Goal: Task Accomplishment & Management: Manage account settings

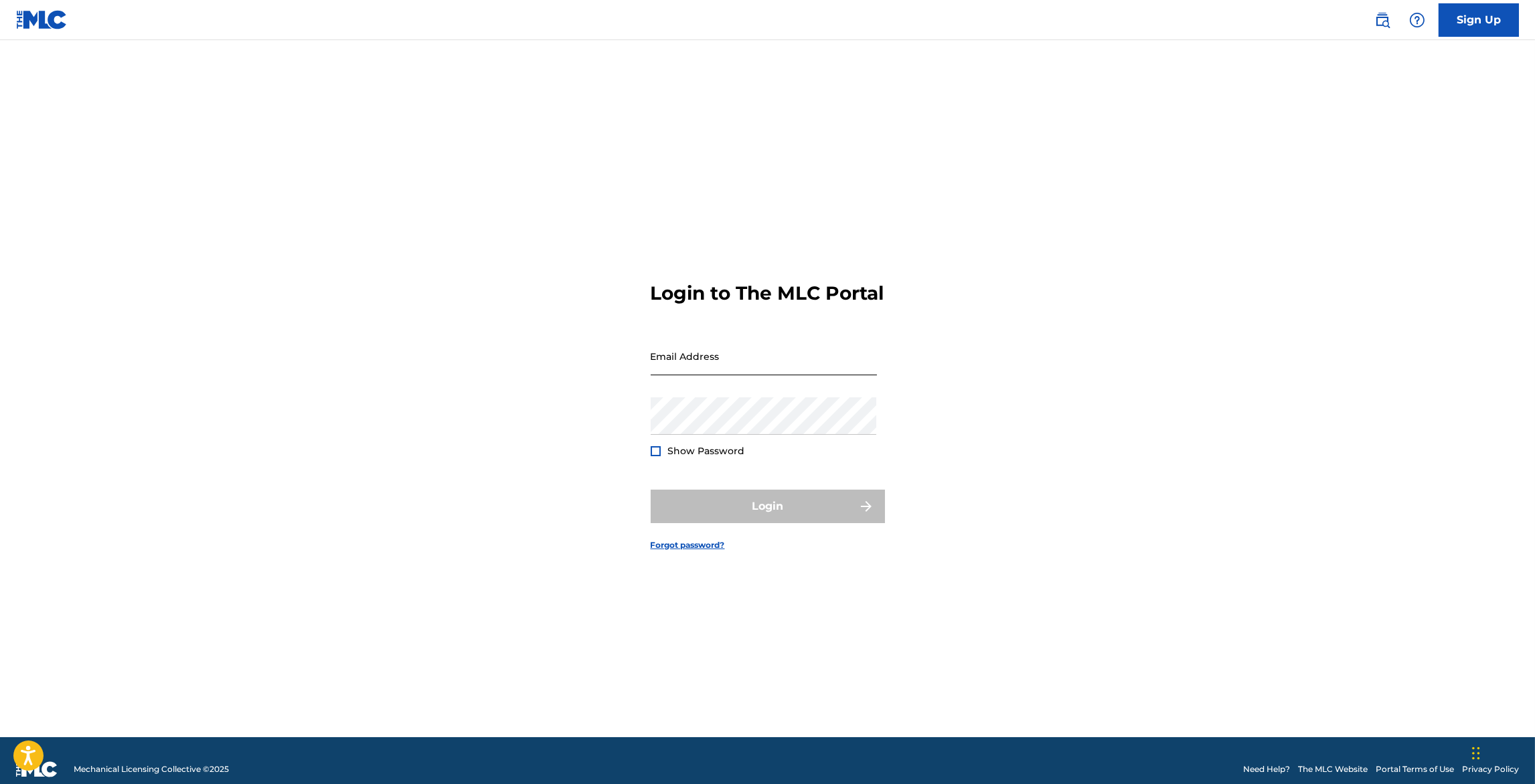
click at [771, 368] on input "Email Address" at bounding box center [764, 356] width 226 height 38
click at [1387, 23] on img at bounding box center [1382, 19] width 16 height 16
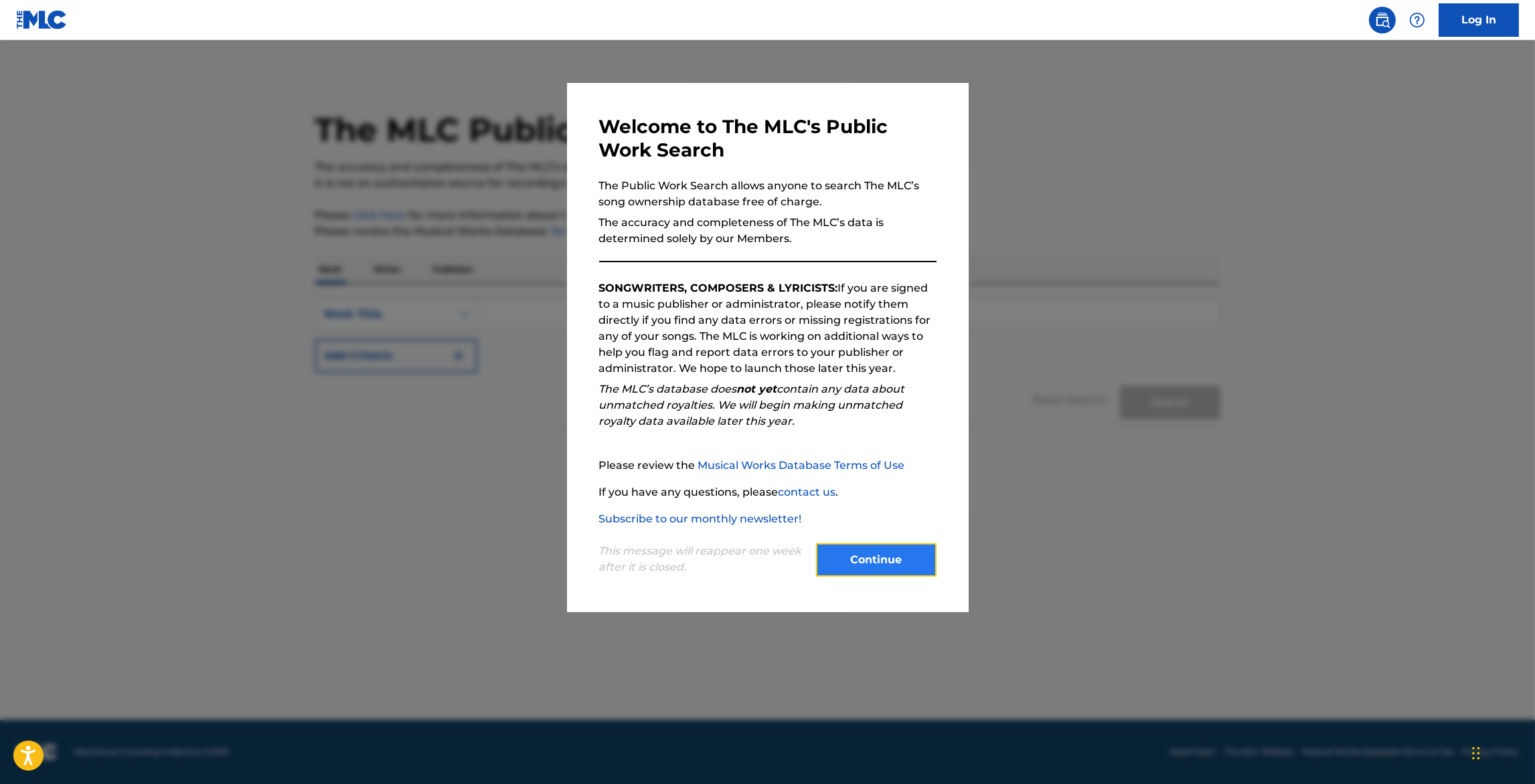
click at [886, 562] on button "Continue" at bounding box center [876, 560] width 121 height 34
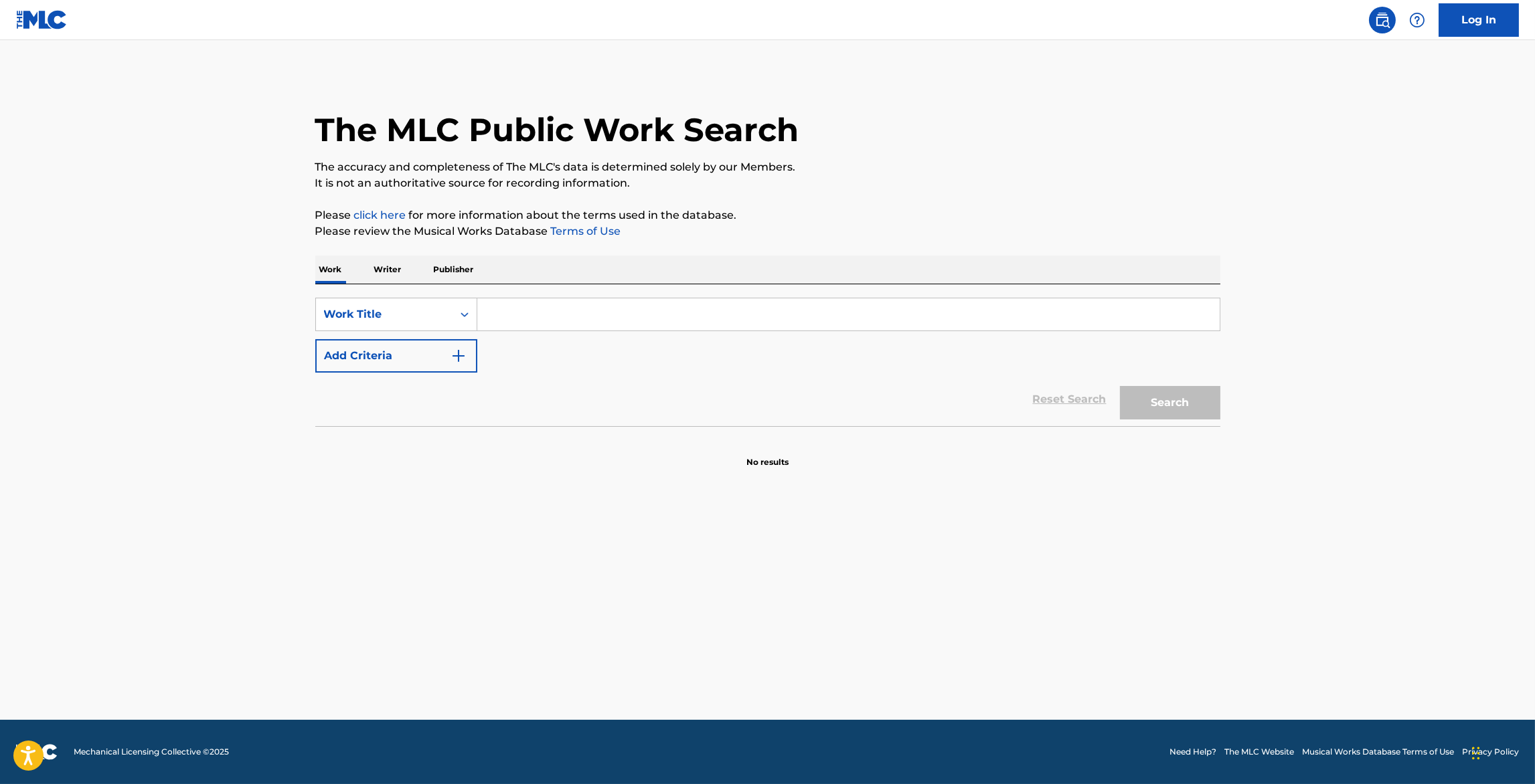
click at [710, 311] on input "Search Form" at bounding box center [848, 314] width 743 height 32
paste input "BURNHAM BEECHES"
type input "BURNHAM BEECHES"
click at [1191, 398] on button "Search" at bounding box center [1170, 402] width 101 height 34
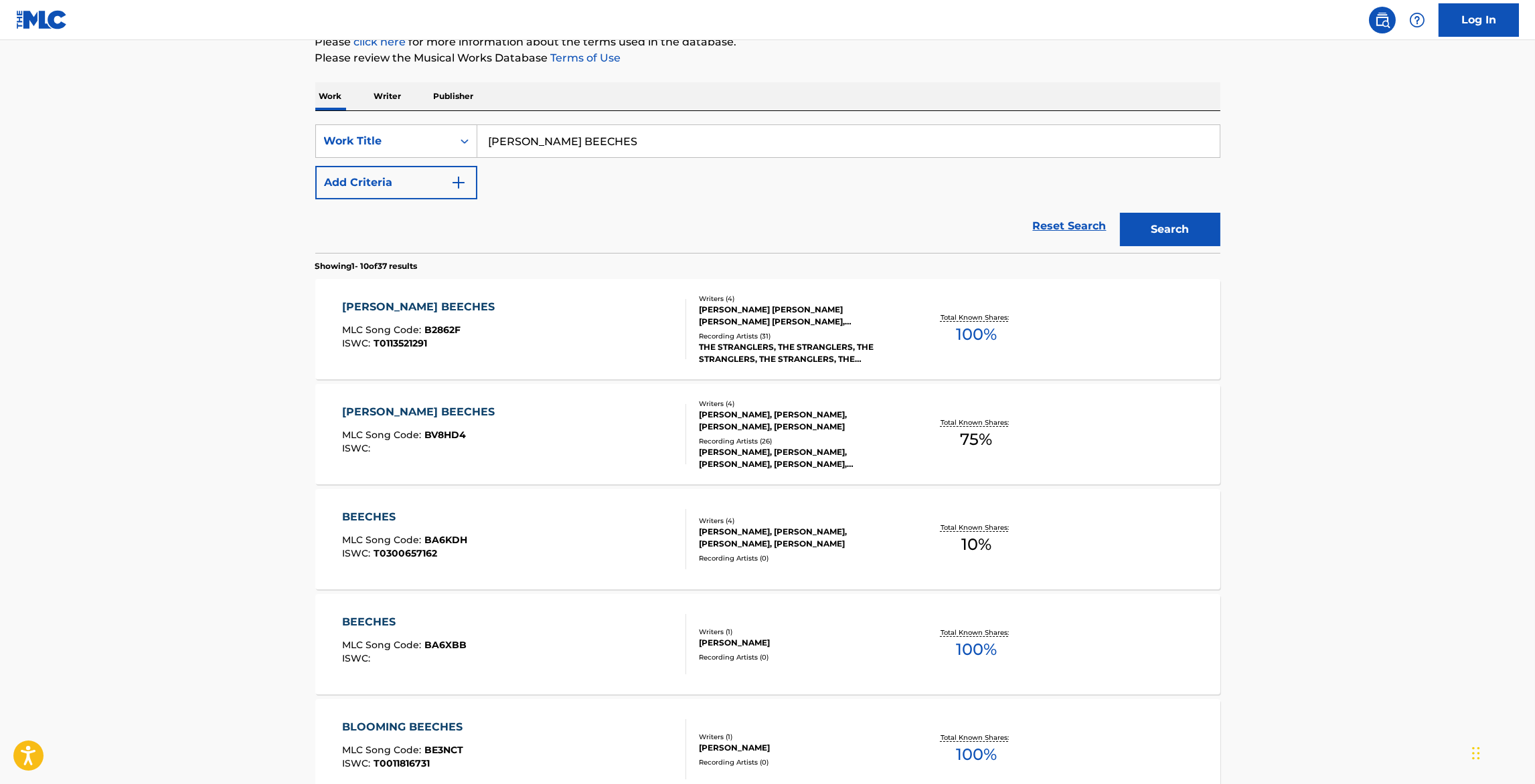
scroll to position [214, 0]
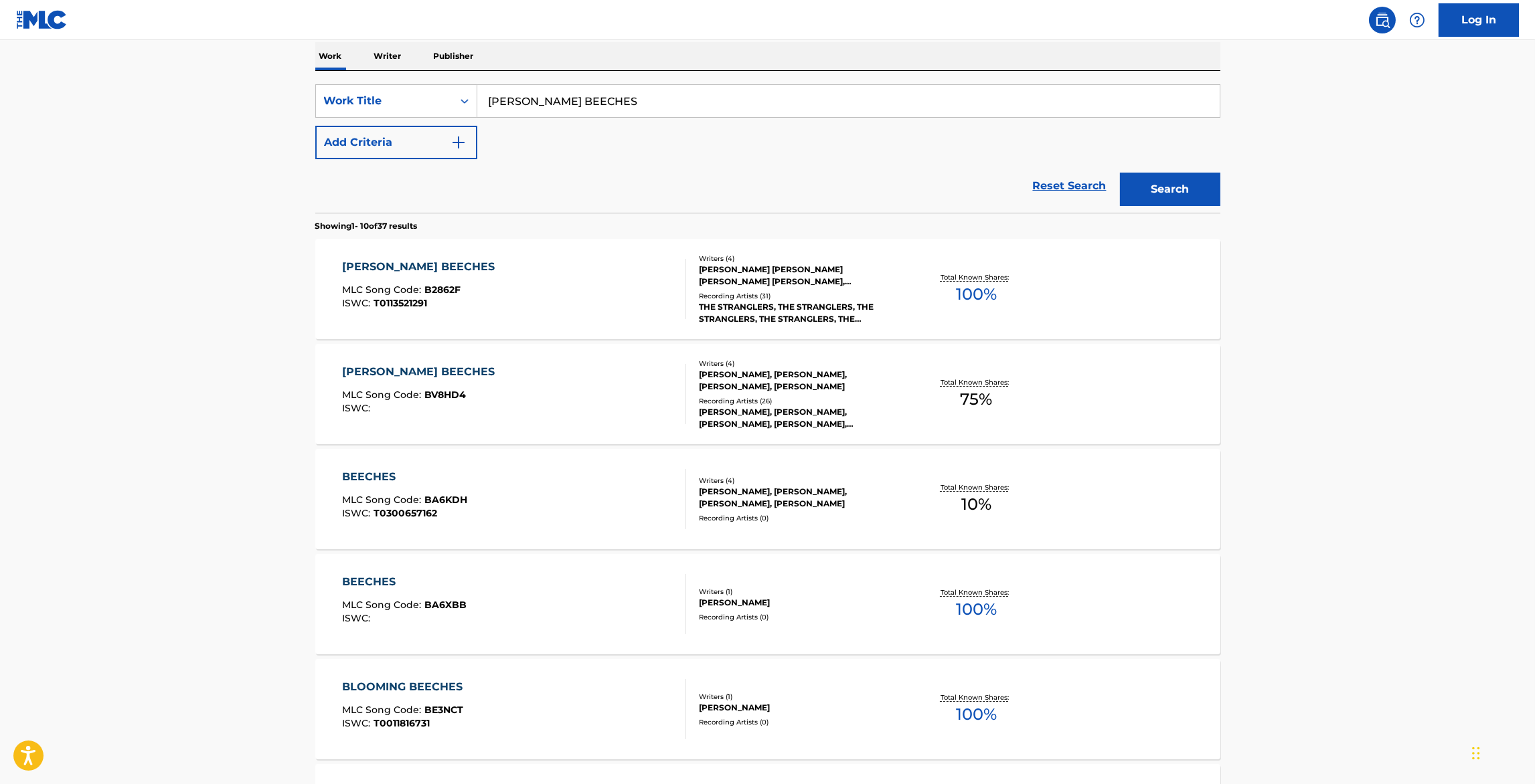
click at [528, 301] on div "BURNHAM BEECHES MLC Song Code : B2862F ISWC : T0113521291" at bounding box center [515, 289] width 344 height 60
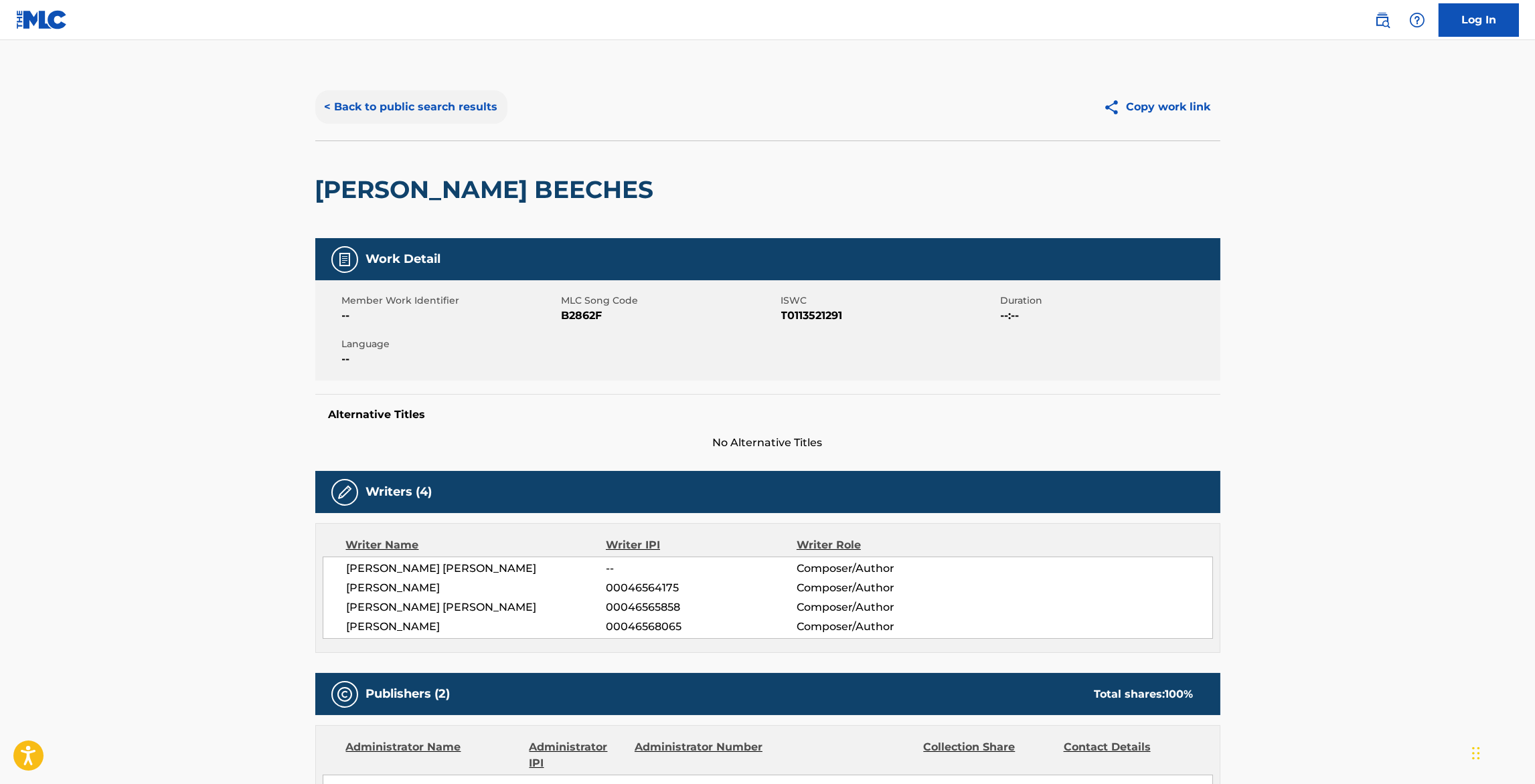
click at [381, 103] on button "< Back to public search results" at bounding box center [411, 106] width 192 height 34
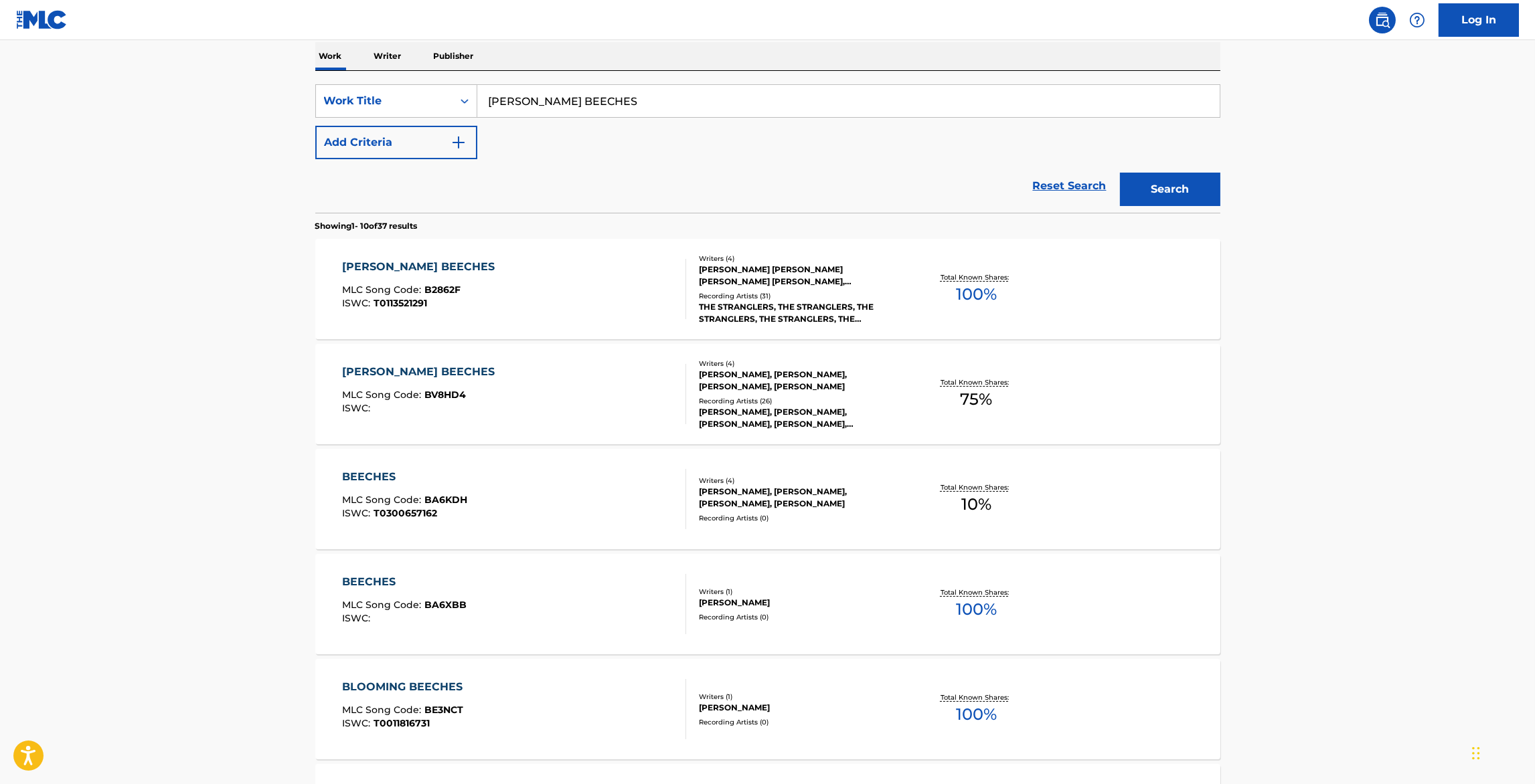
click at [534, 392] on div "BURNHAM BEECHES MLC Song Code : BV8HD4 ISWC :" at bounding box center [515, 393] width 344 height 60
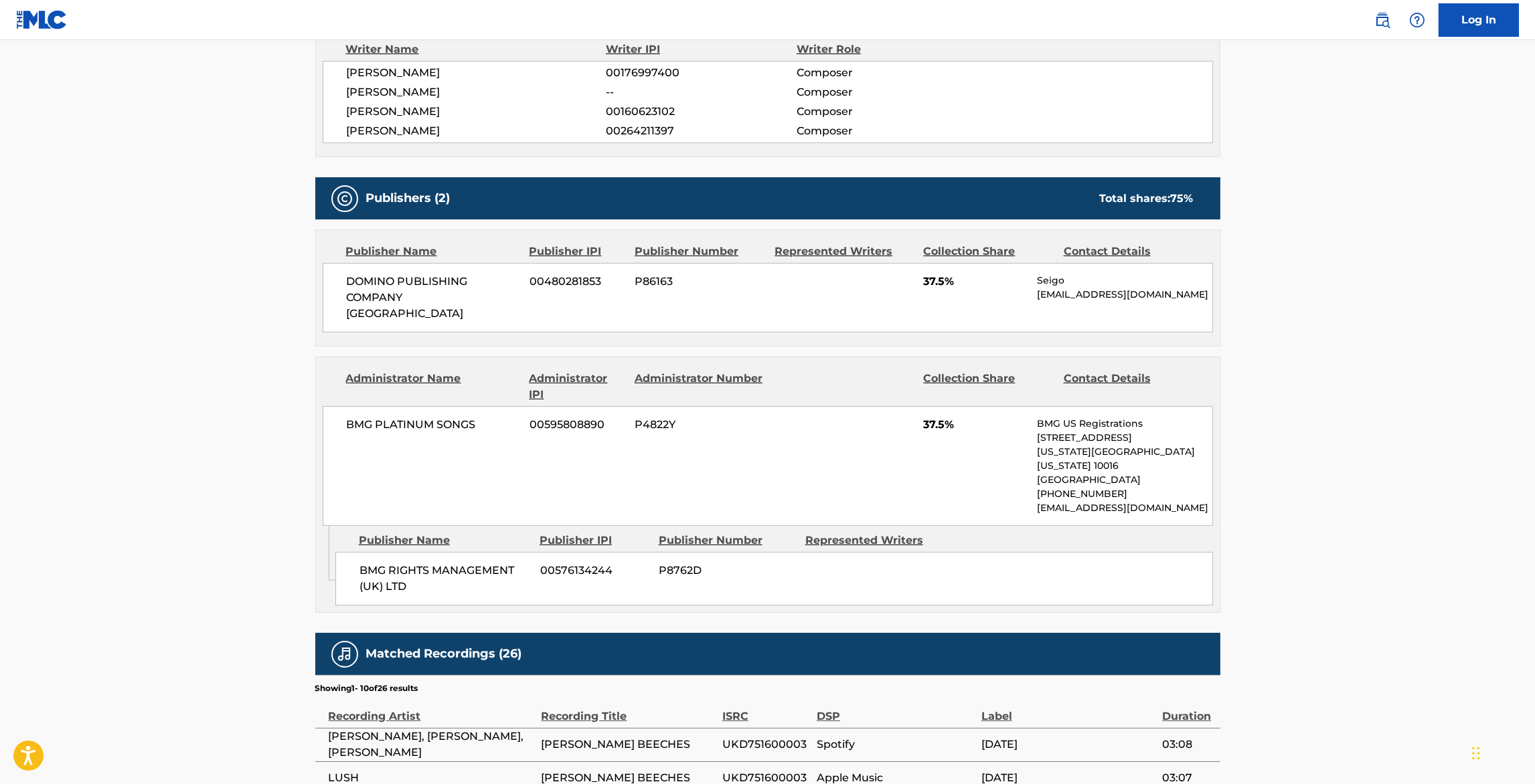
scroll to position [495, 0]
click at [1467, 26] on link "Log In" at bounding box center [1478, 19] width 80 height 34
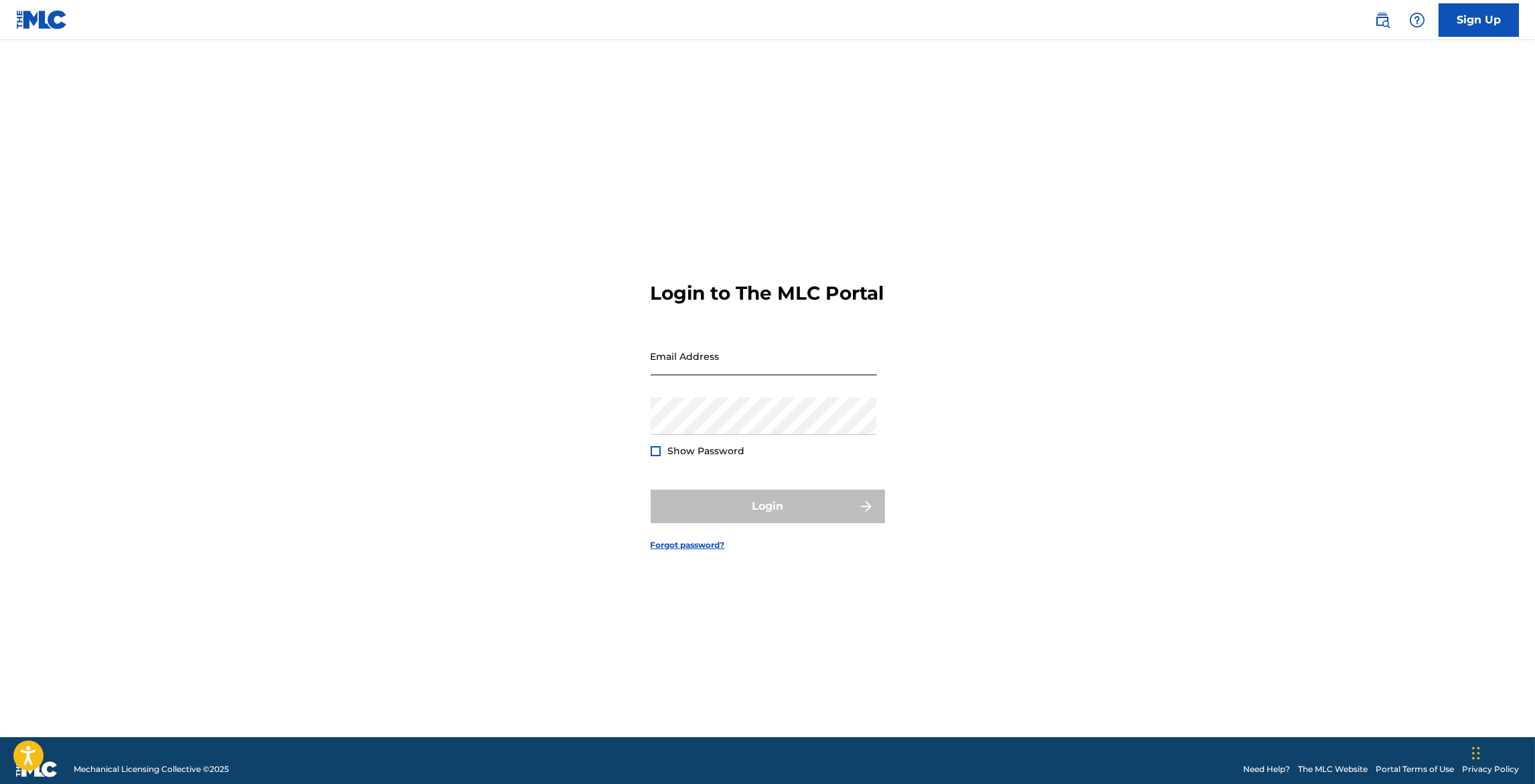
click at [817, 370] on input "Email Address" at bounding box center [764, 356] width 226 height 38
type input "[PERSON_NAME][EMAIL_ADDRESS][DOMAIN_NAME]"
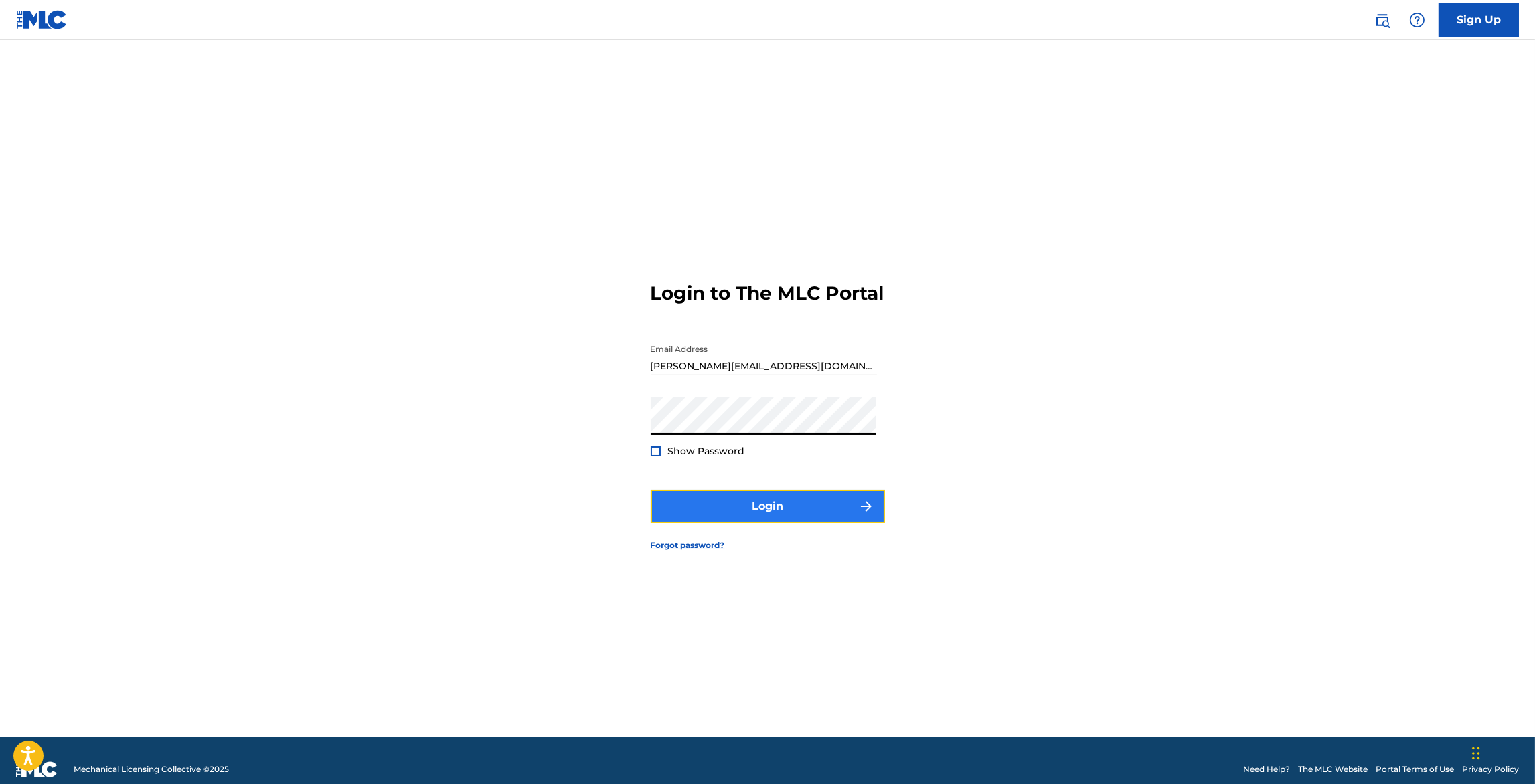
click at [757, 523] on button "Login" at bounding box center [768, 507] width 234 height 34
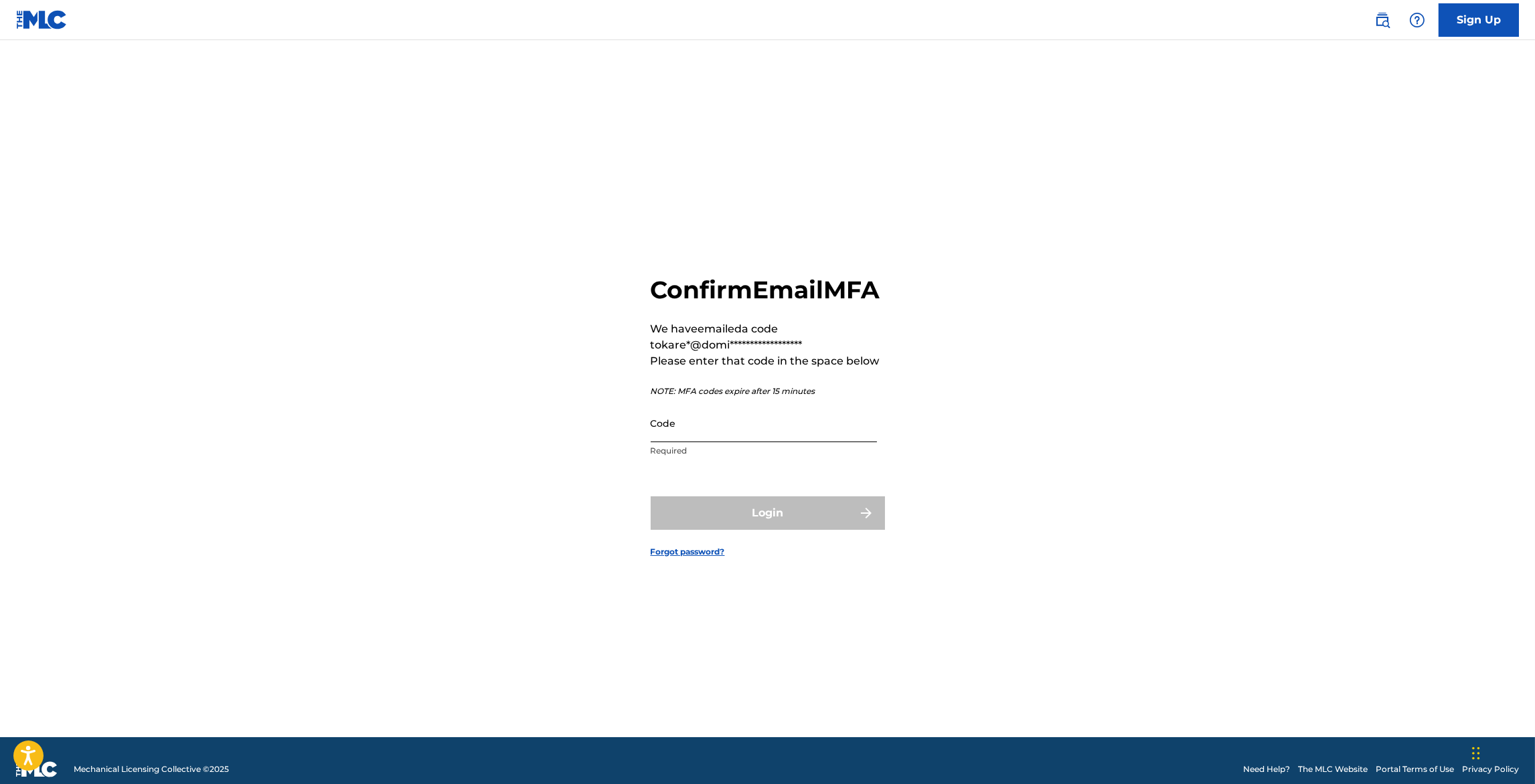
click at [740, 441] on input "Code" at bounding box center [764, 422] width 226 height 38
paste input "730880"
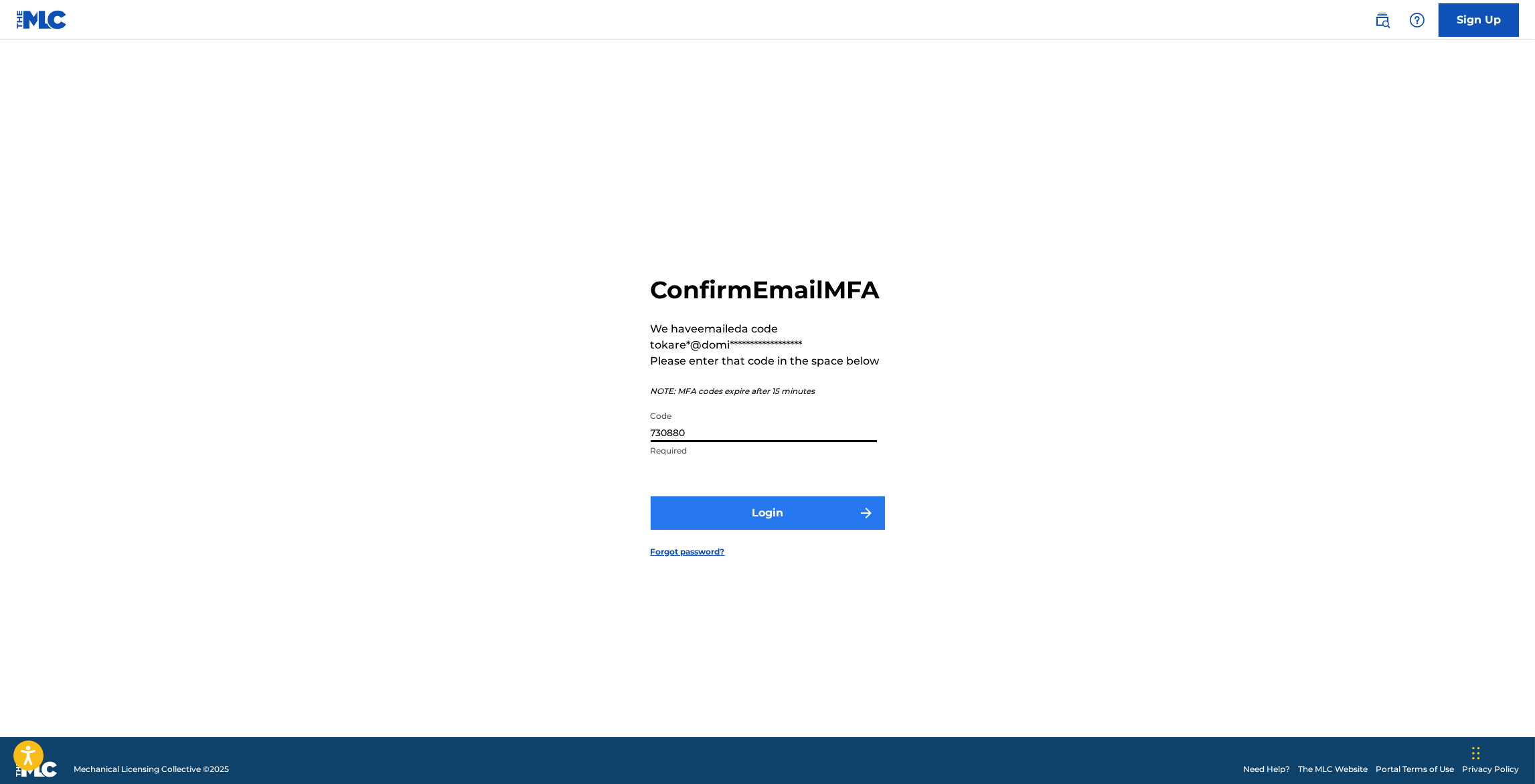
type input "730880"
click at [742, 525] on button "Login" at bounding box center [768, 513] width 234 height 34
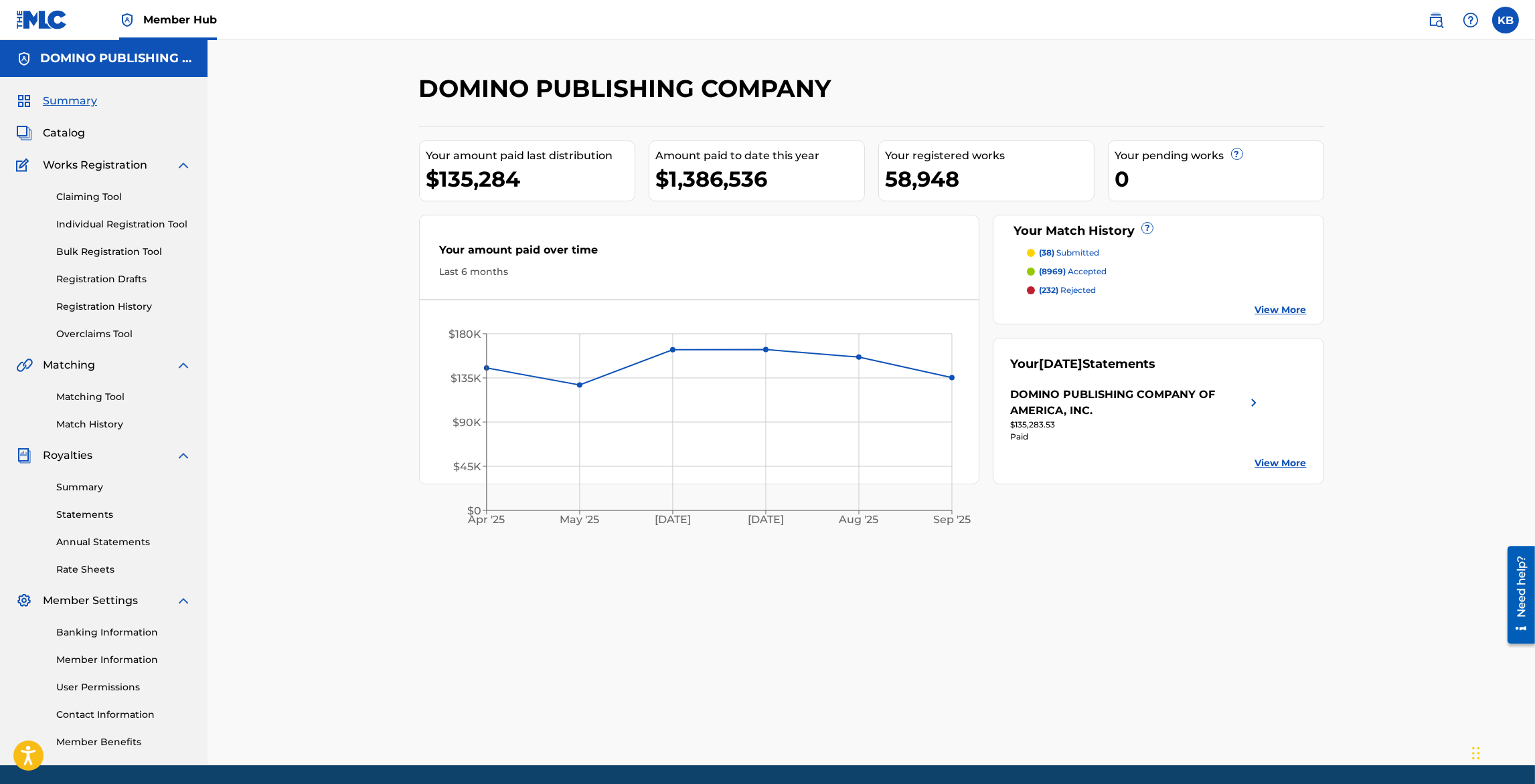
click at [78, 125] on div "Summary Catalog Works Registration Claiming Tool Individual Registration Tool B…" at bounding box center [103, 421] width 208 height 688
click at [75, 128] on span "Catalog" at bounding box center [64, 132] width 43 height 16
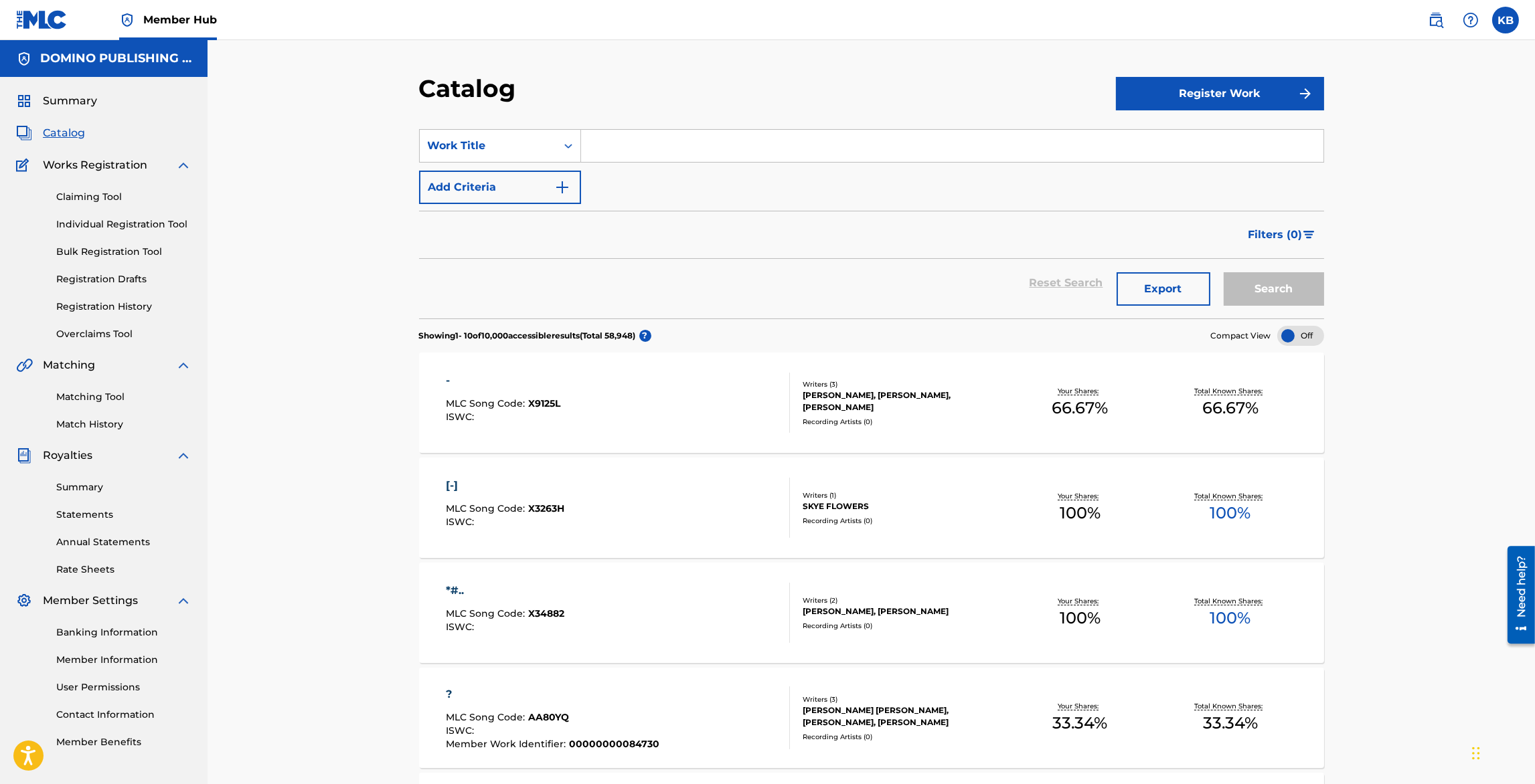
click at [688, 134] on input "Search Form" at bounding box center [953, 145] width 743 height 32
click at [613, 146] on input "burham beeches" at bounding box center [953, 145] width 743 height 32
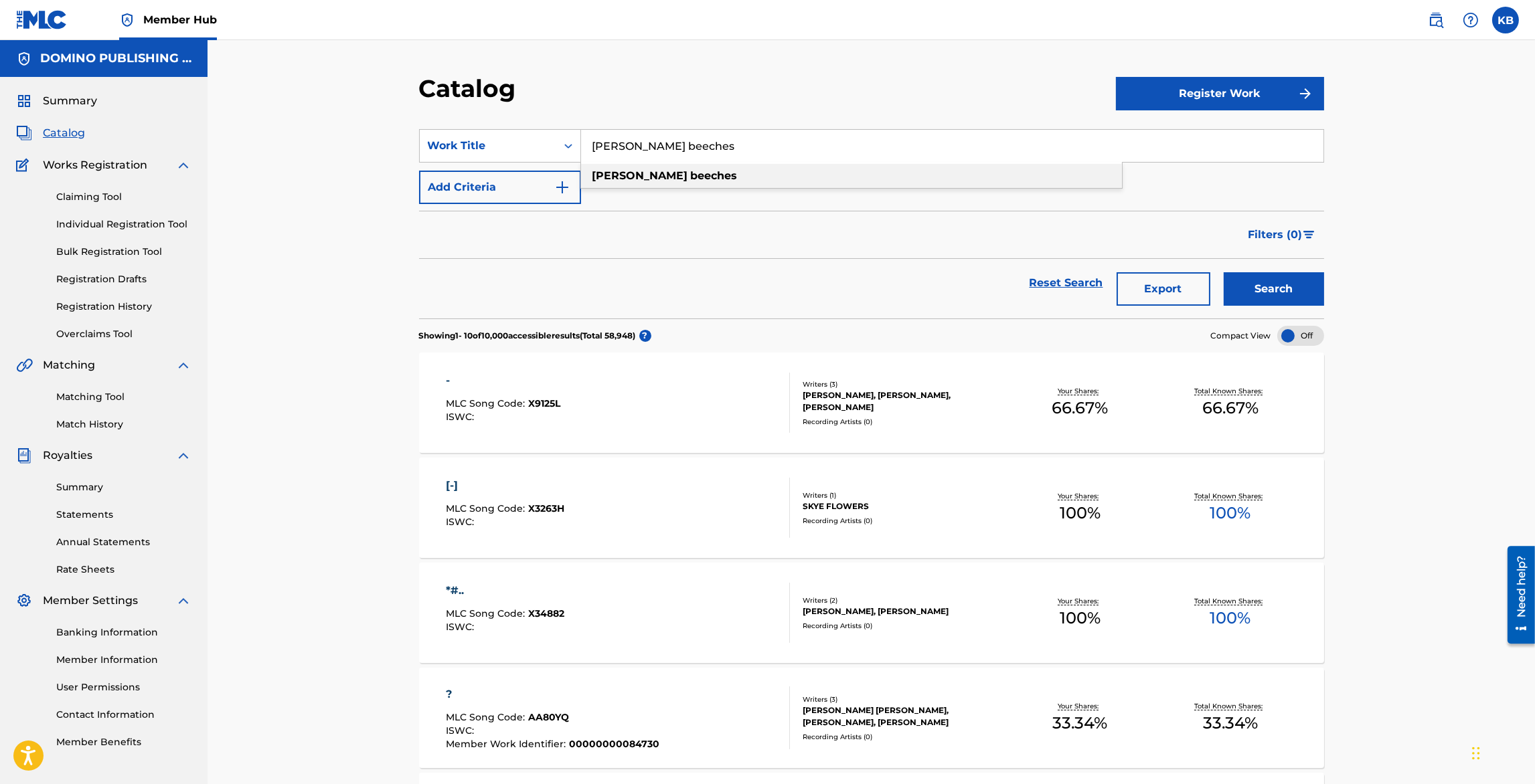
type input "burnham beeches"
click at [691, 179] on strong "beeches" at bounding box center [714, 175] width 46 height 13
click at [1270, 289] on button "Search" at bounding box center [1274, 289] width 101 height 34
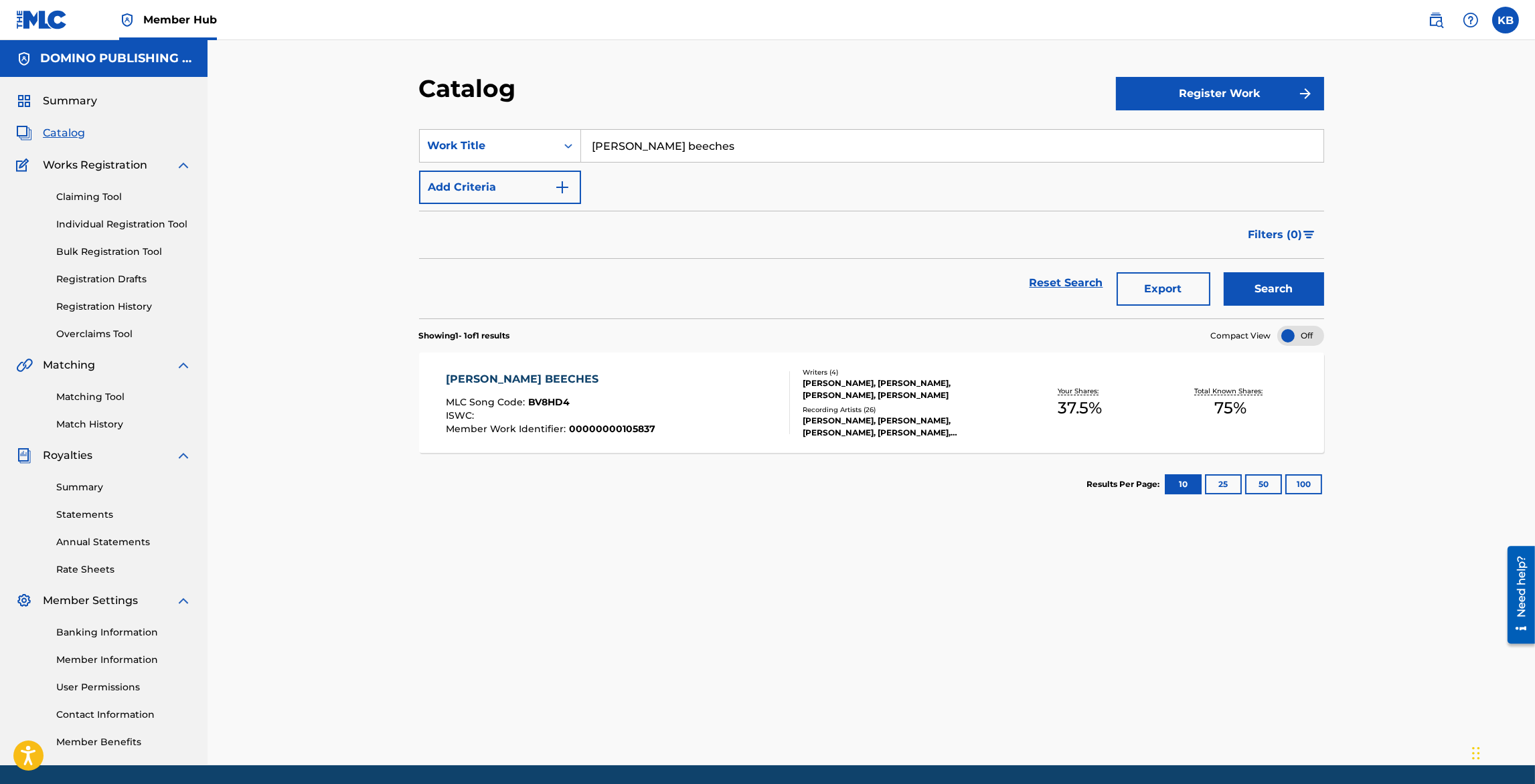
click at [710, 403] on div "BURNHAM BEECHES MLC Song Code : BV8HD4 ISWC : Member Work Identifier : 00000000…" at bounding box center [618, 402] width 344 height 63
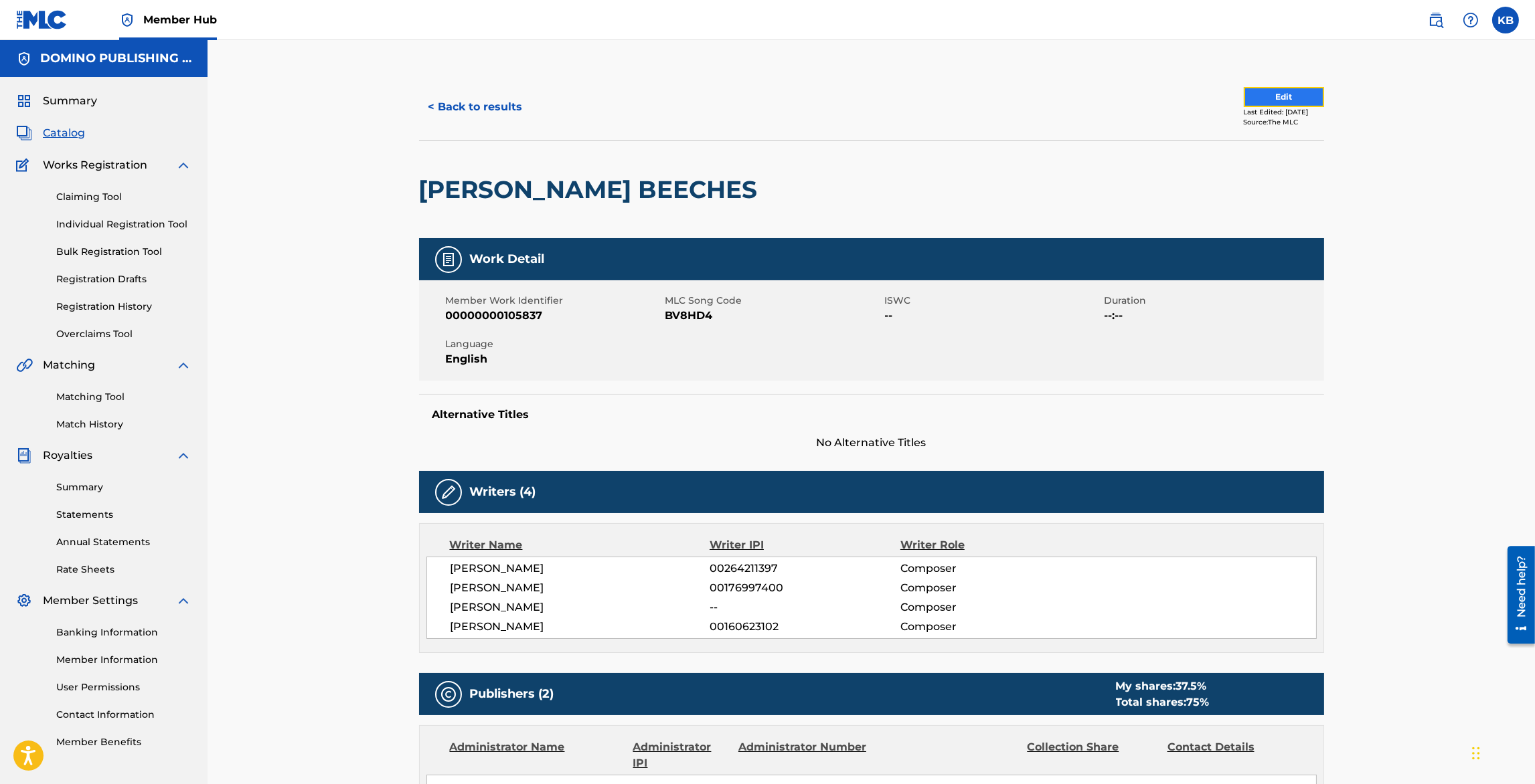
click at [1280, 96] on button "Edit" at bounding box center [1284, 97] width 80 height 20
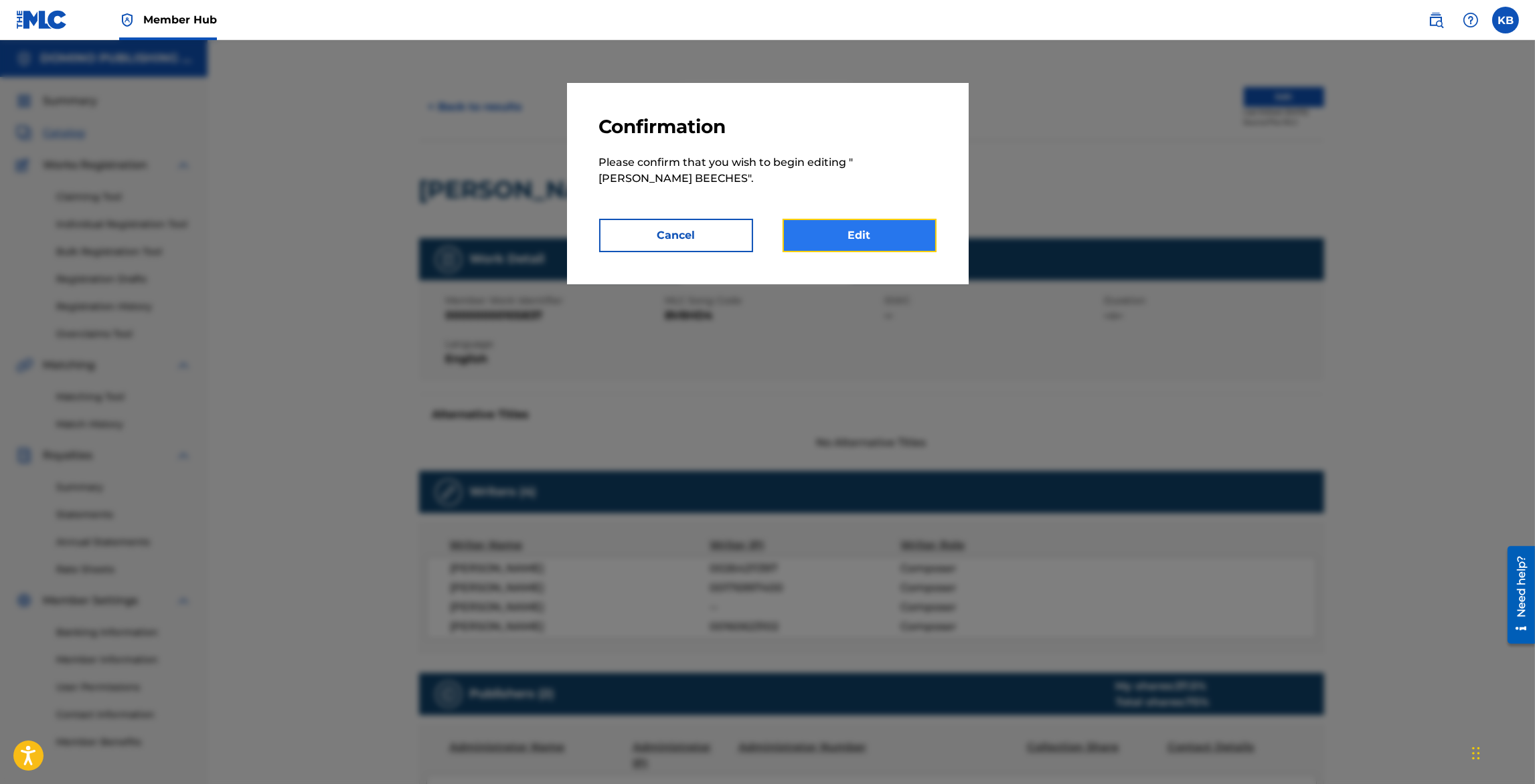
click at [871, 231] on link "Edit" at bounding box center [859, 235] width 154 height 34
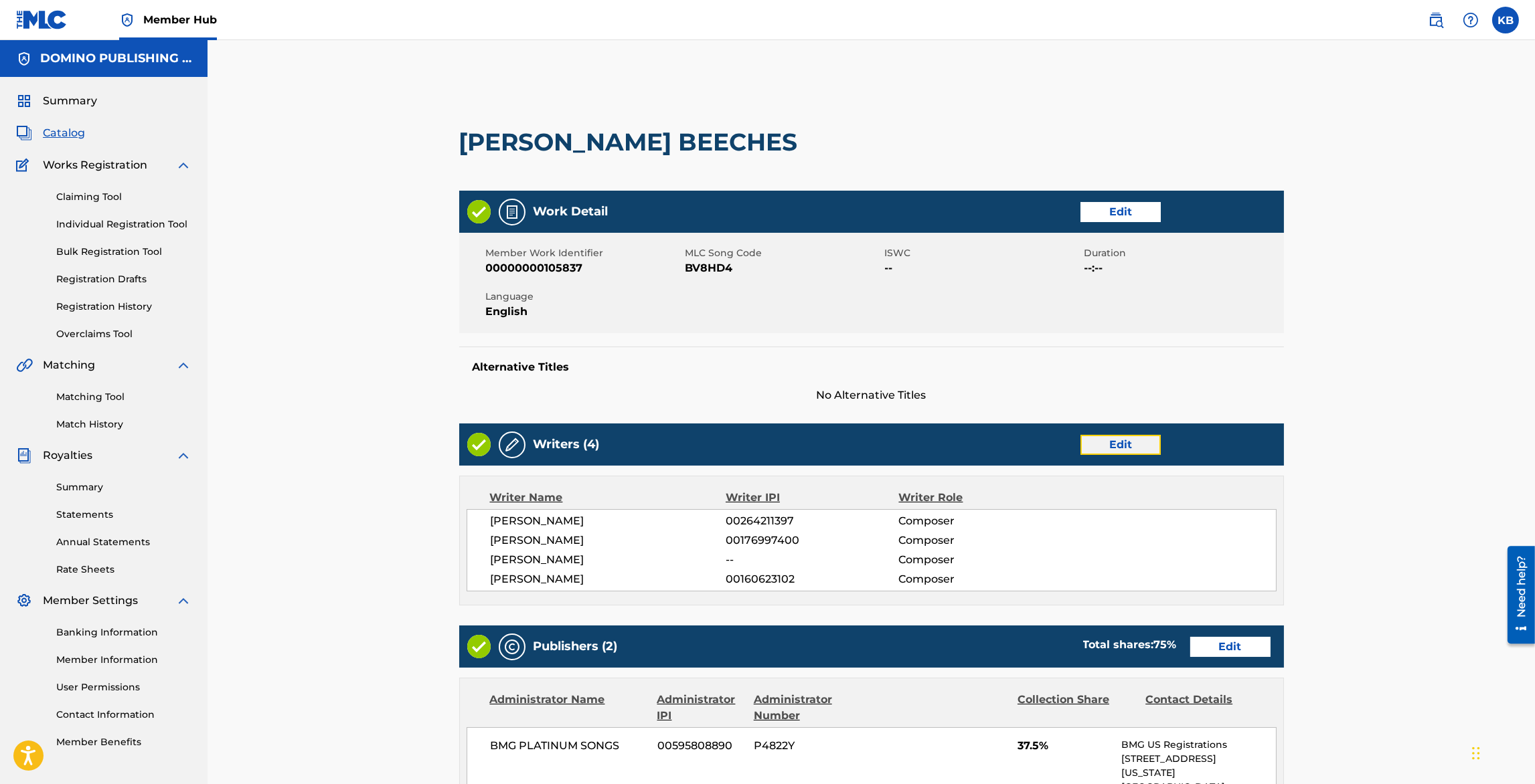
click at [1109, 442] on link "Edit" at bounding box center [1120, 445] width 80 height 20
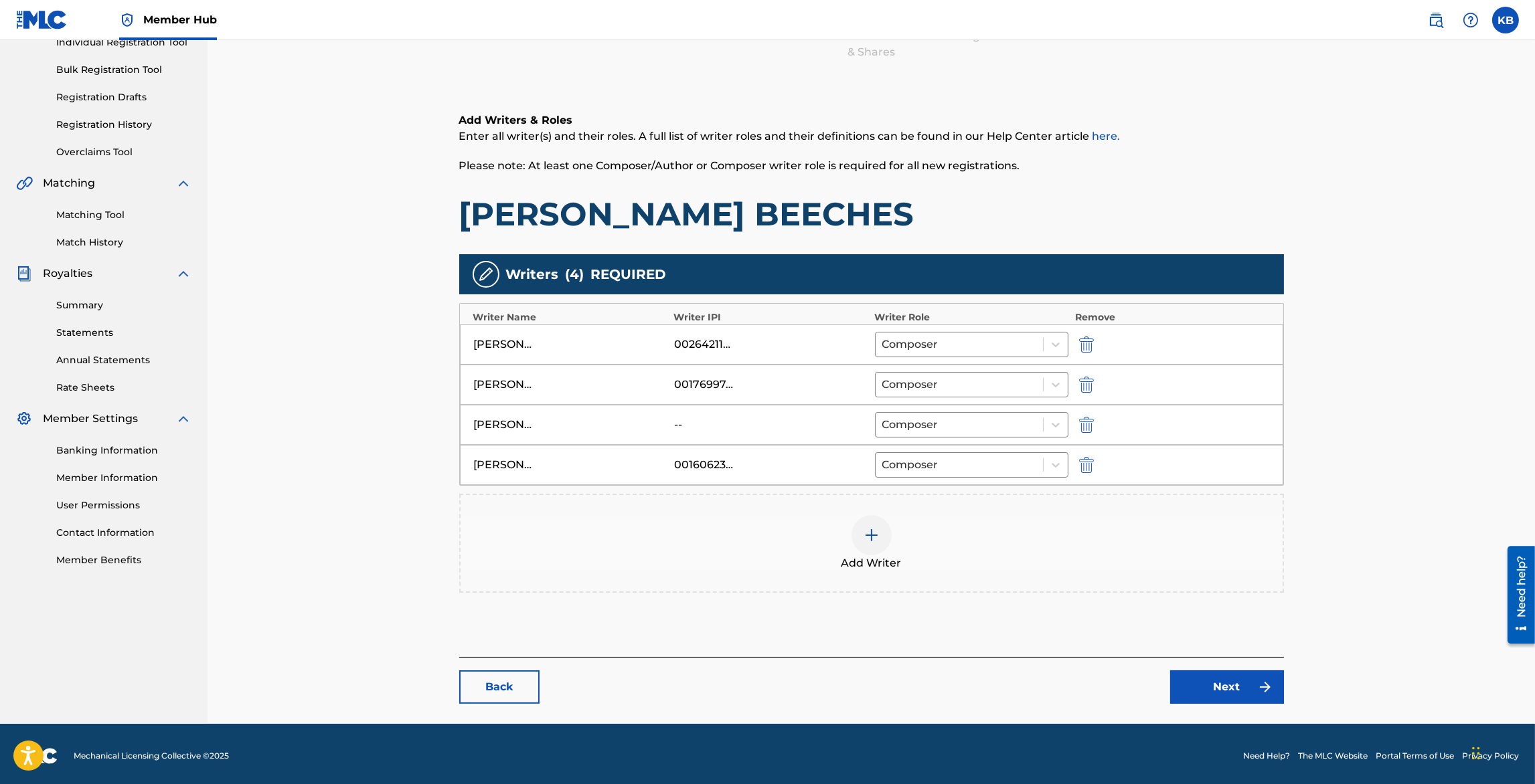
scroll to position [183, 0]
click at [1081, 424] on img "submit" at bounding box center [1086, 423] width 15 height 16
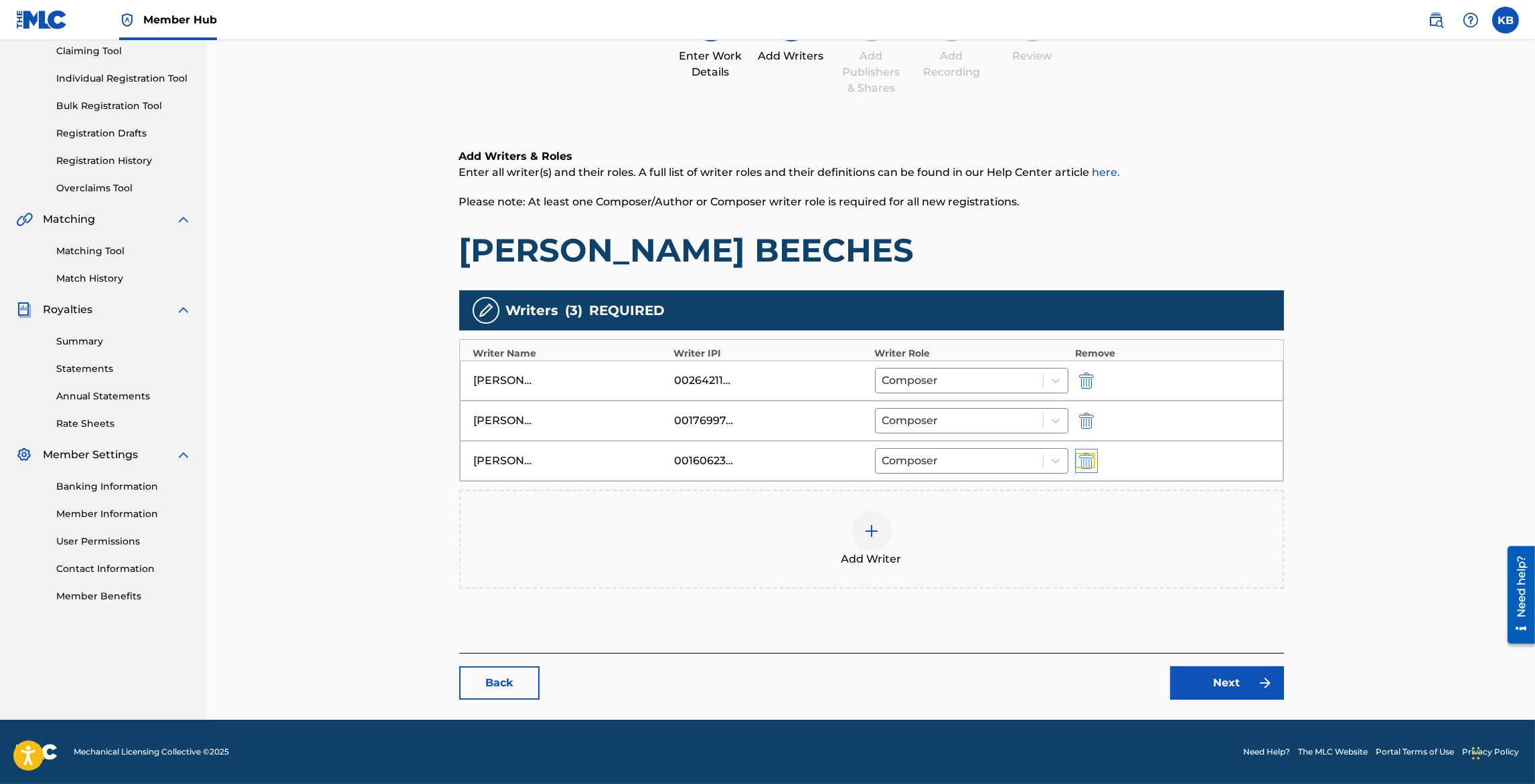
scroll to position [143, 0]
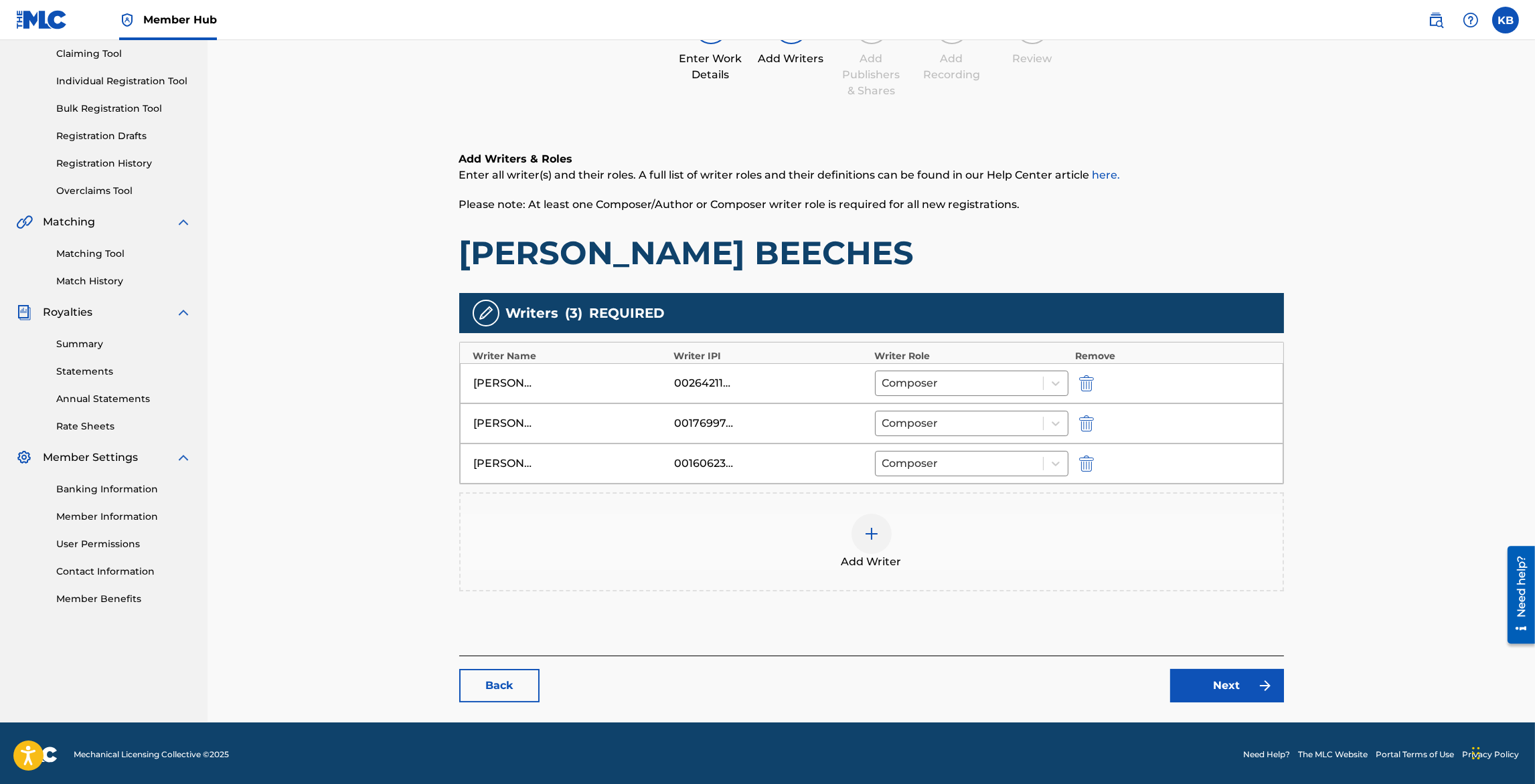
click at [856, 535] on div at bounding box center [871, 535] width 41 height 41
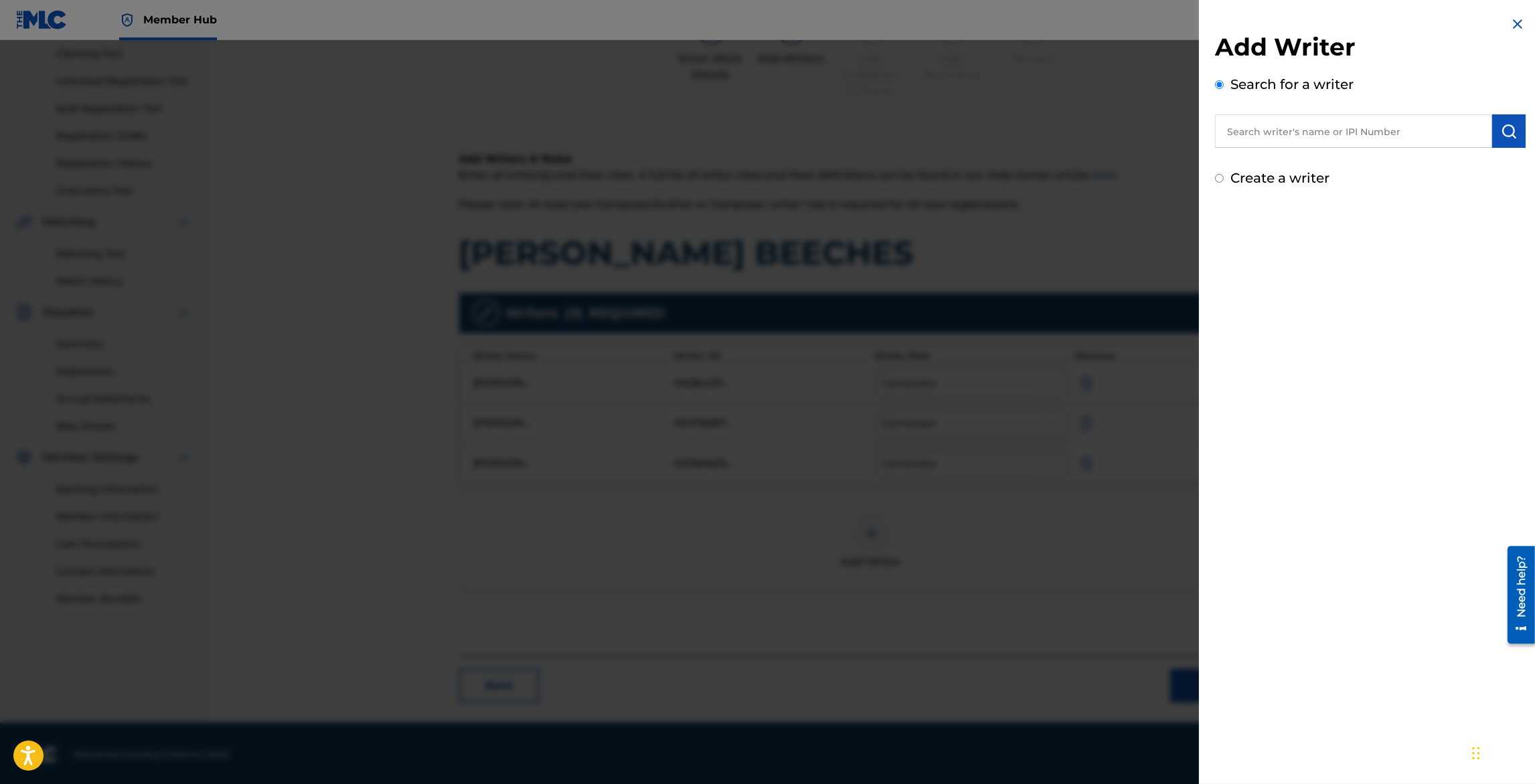
click at [1250, 145] on input "text" at bounding box center [1353, 131] width 278 height 34
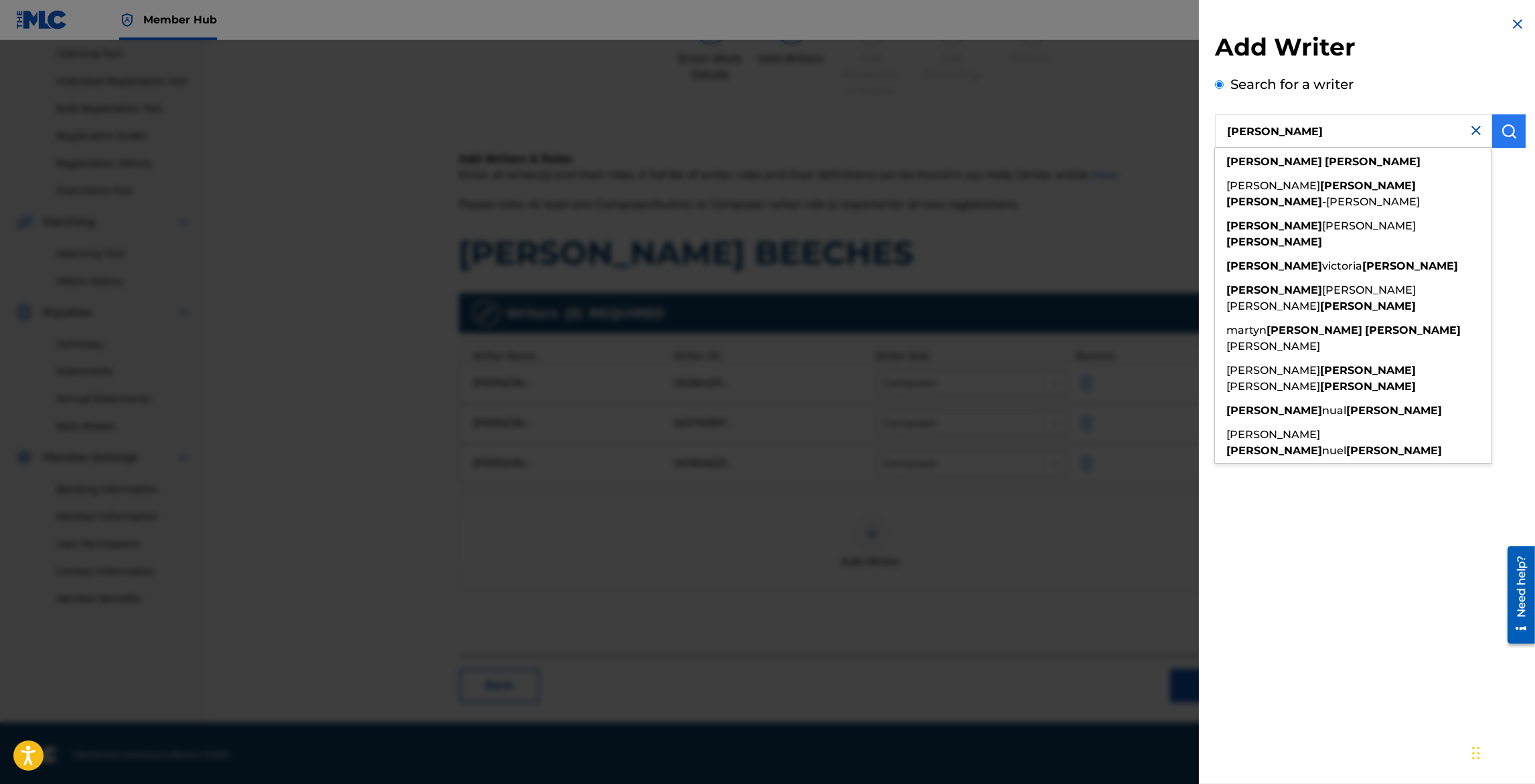
type input "emma anderson"
click at [1503, 137] on img "submit" at bounding box center [1509, 131] width 16 height 16
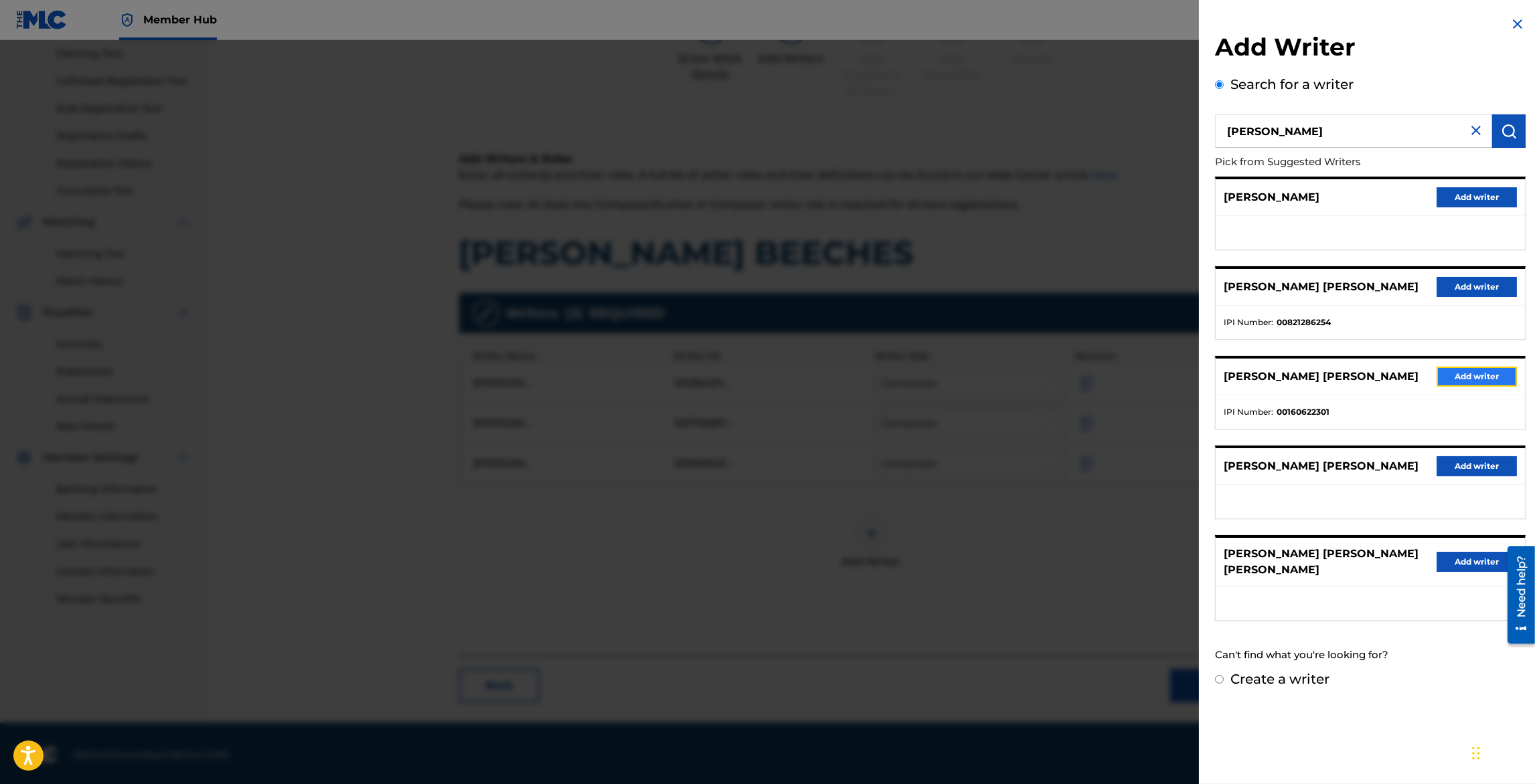
click at [1465, 376] on button "Add writer" at bounding box center [1476, 376] width 80 height 20
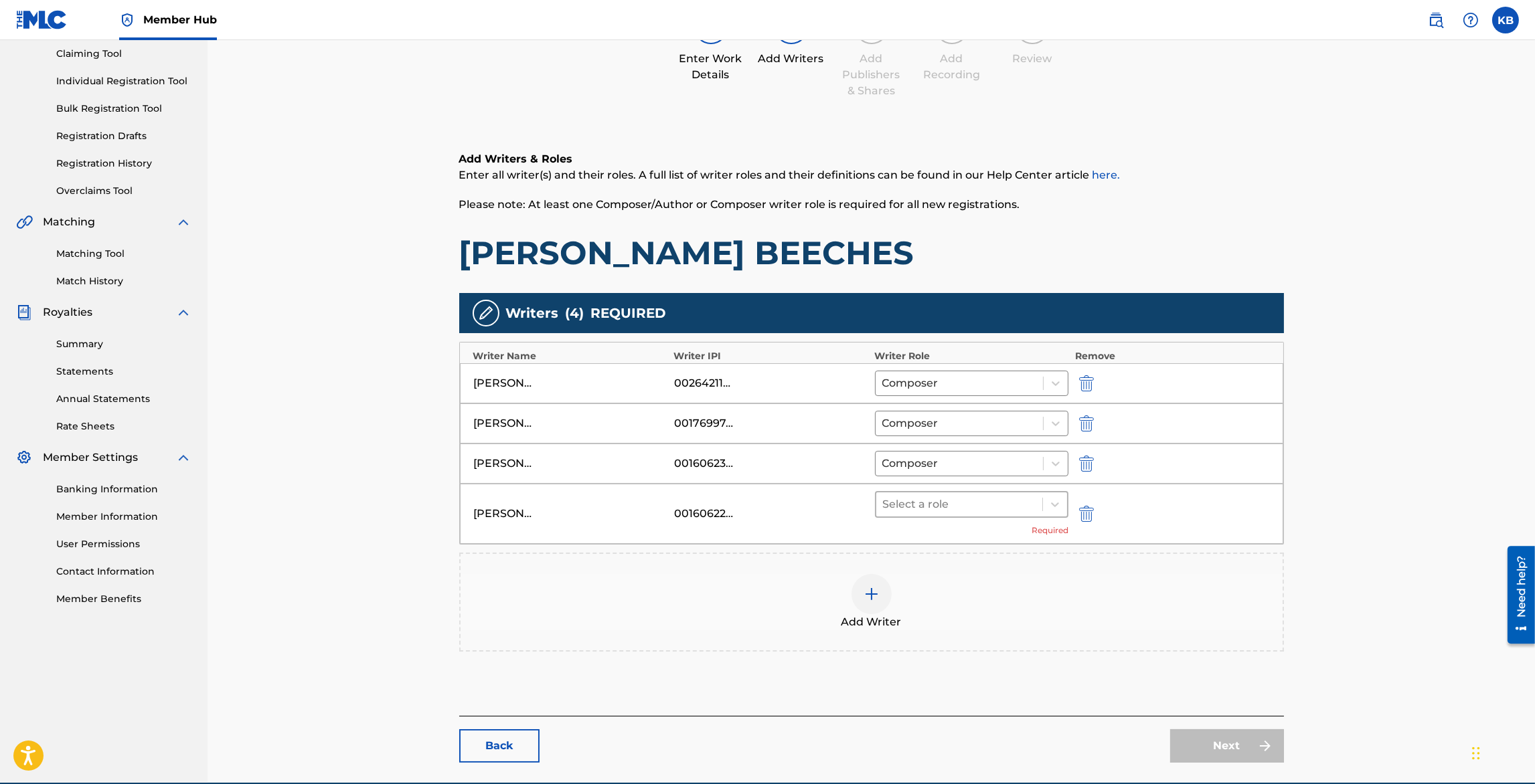
click at [1040, 501] on div "Select a role" at bounding box center [959, 504] width 166 height 24
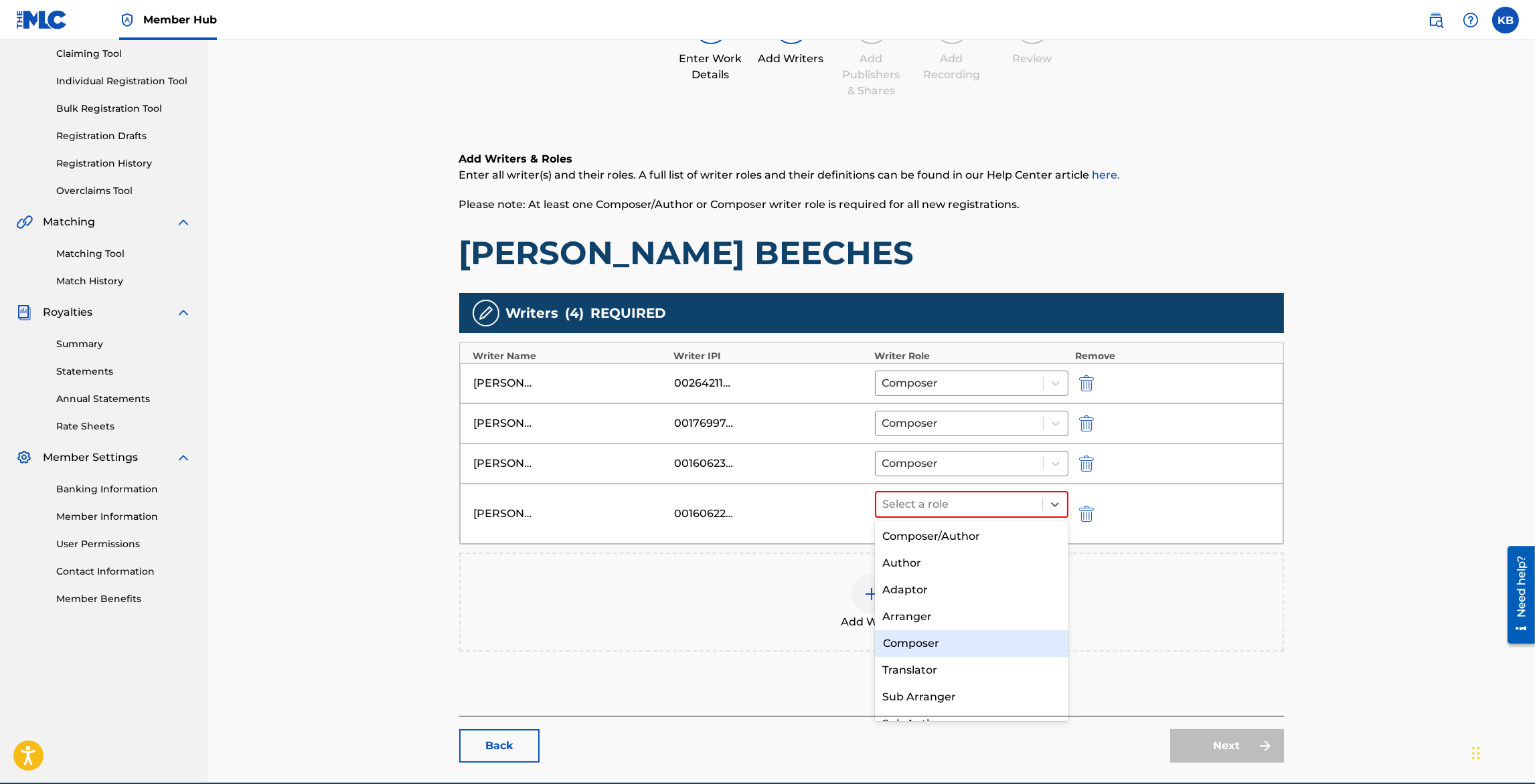
click at [926, 650] on div "Composer" at bounding box center [972, 644] width 194 height 27
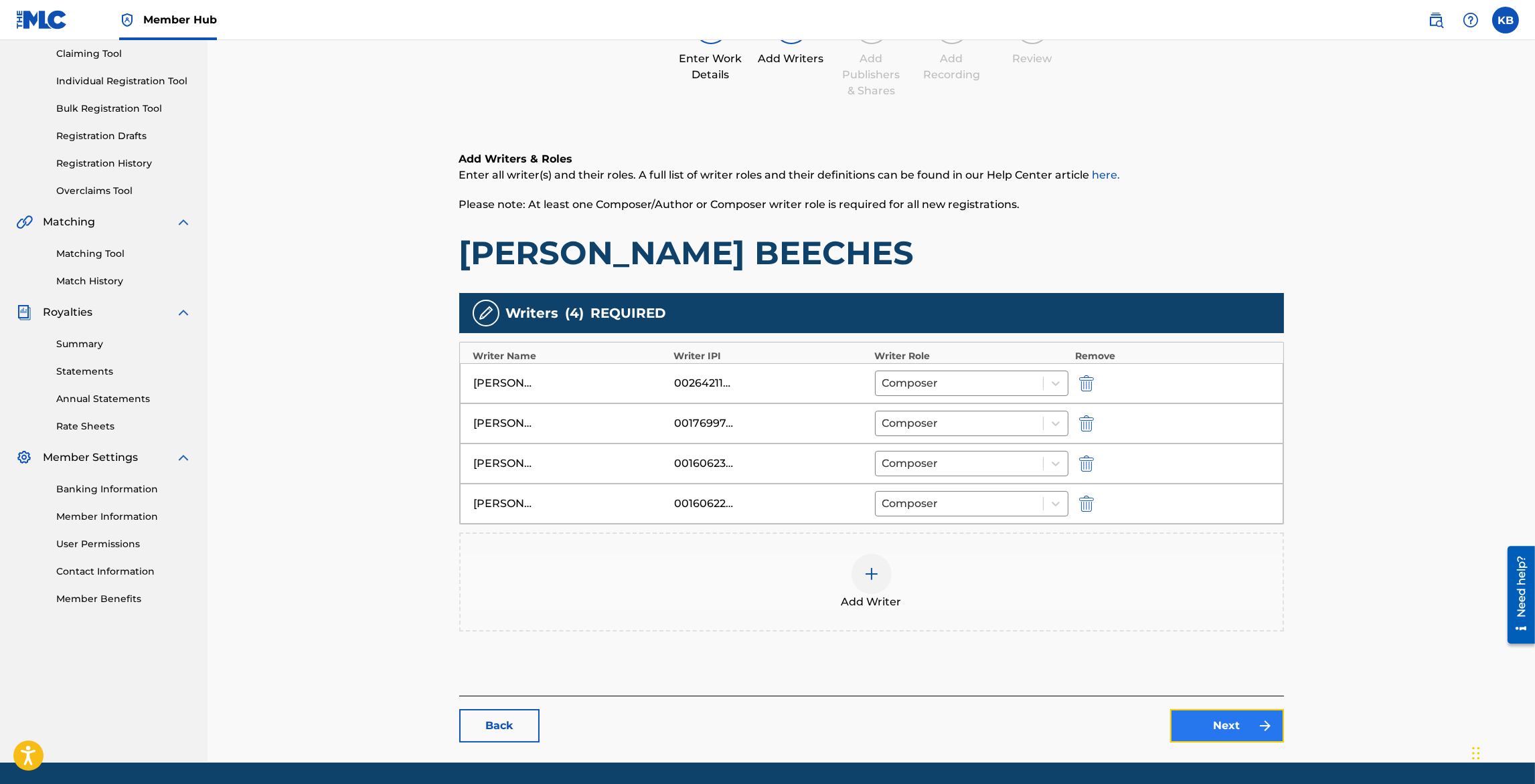
click at [1249, 730] on link "Next" at bounding box center [1227, 726] width 114 height 34
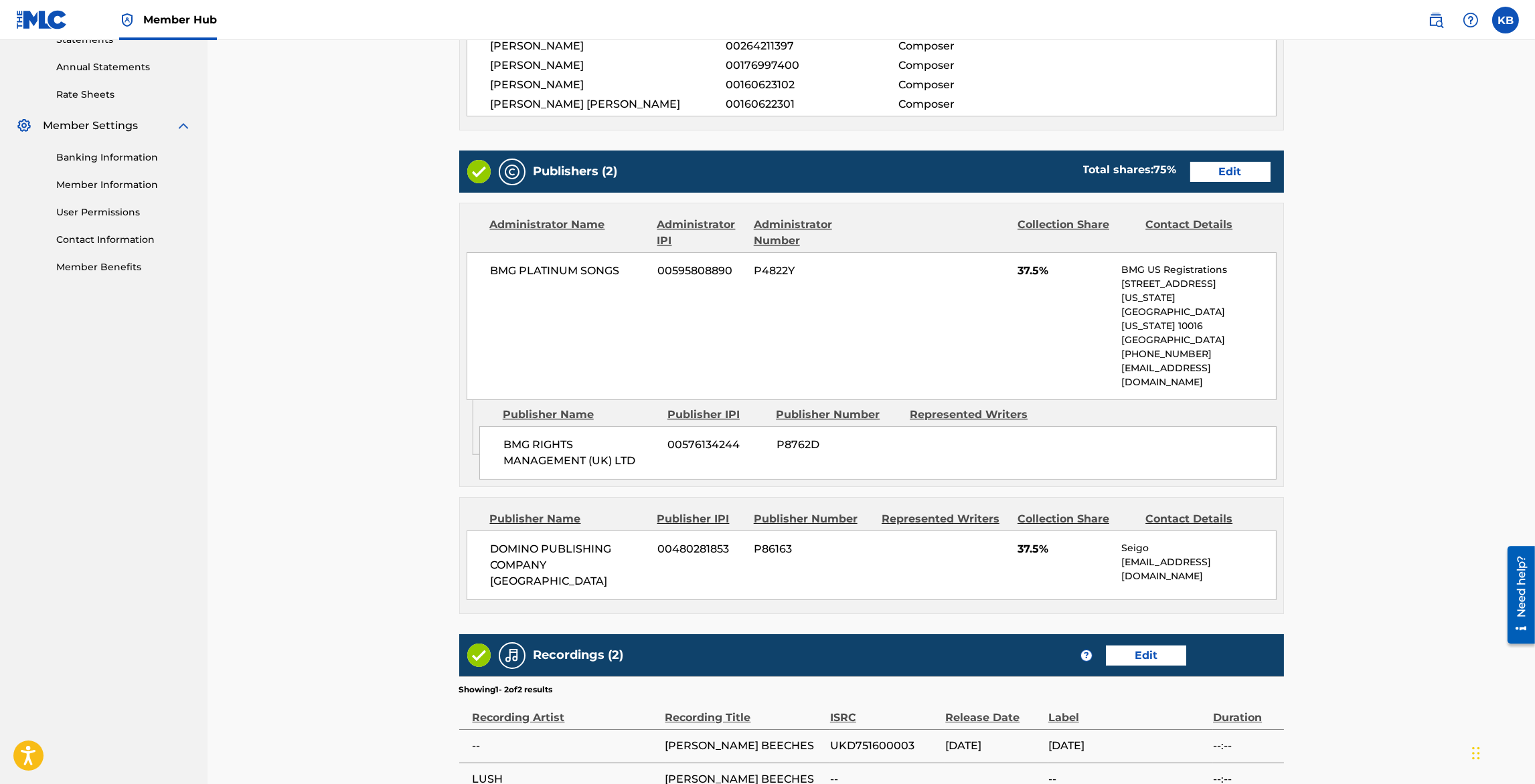
scroll to position [483, 0]
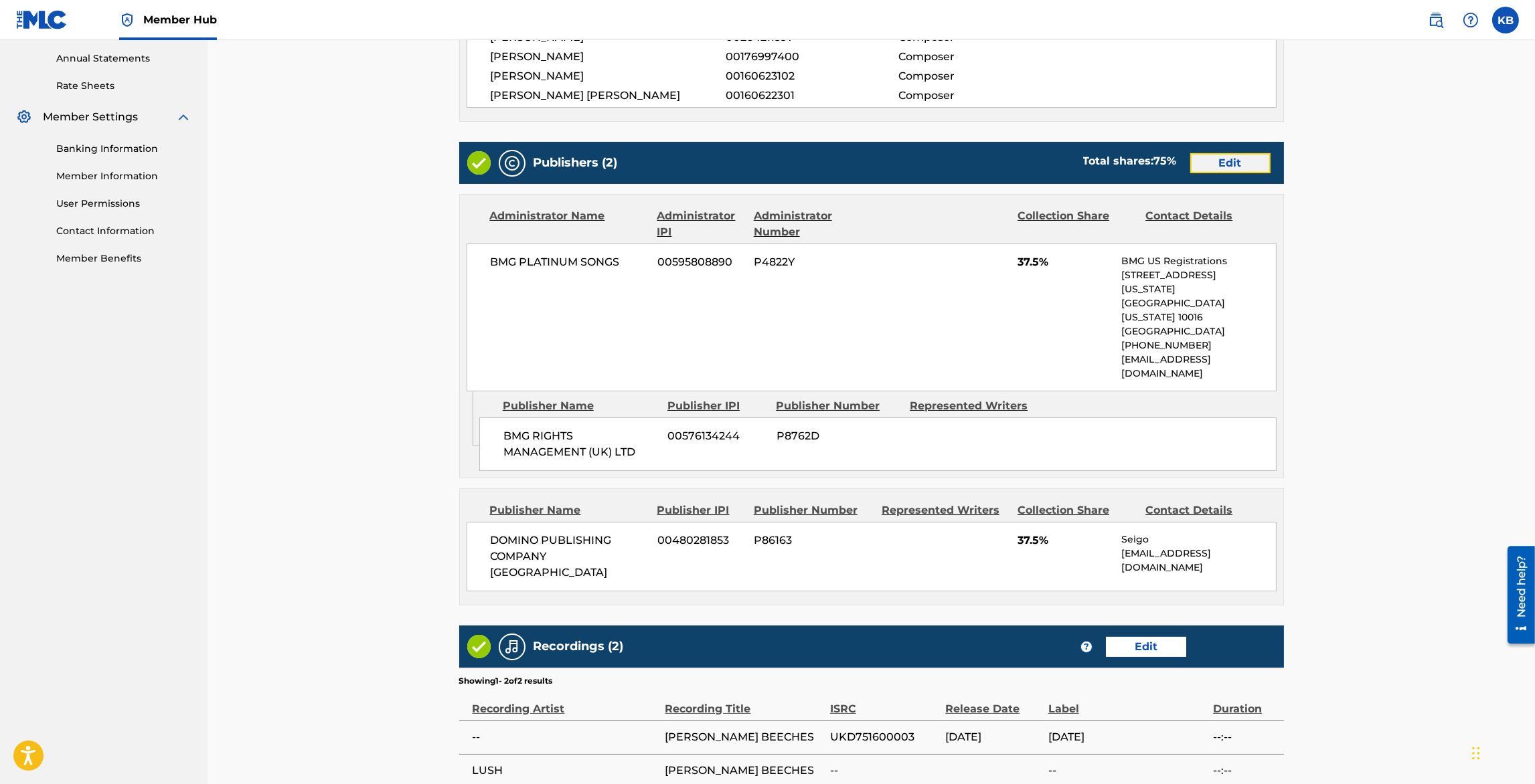
click at [1220, 160] on link "Edit" at bounding box center [1229, 162] width 80 height 20
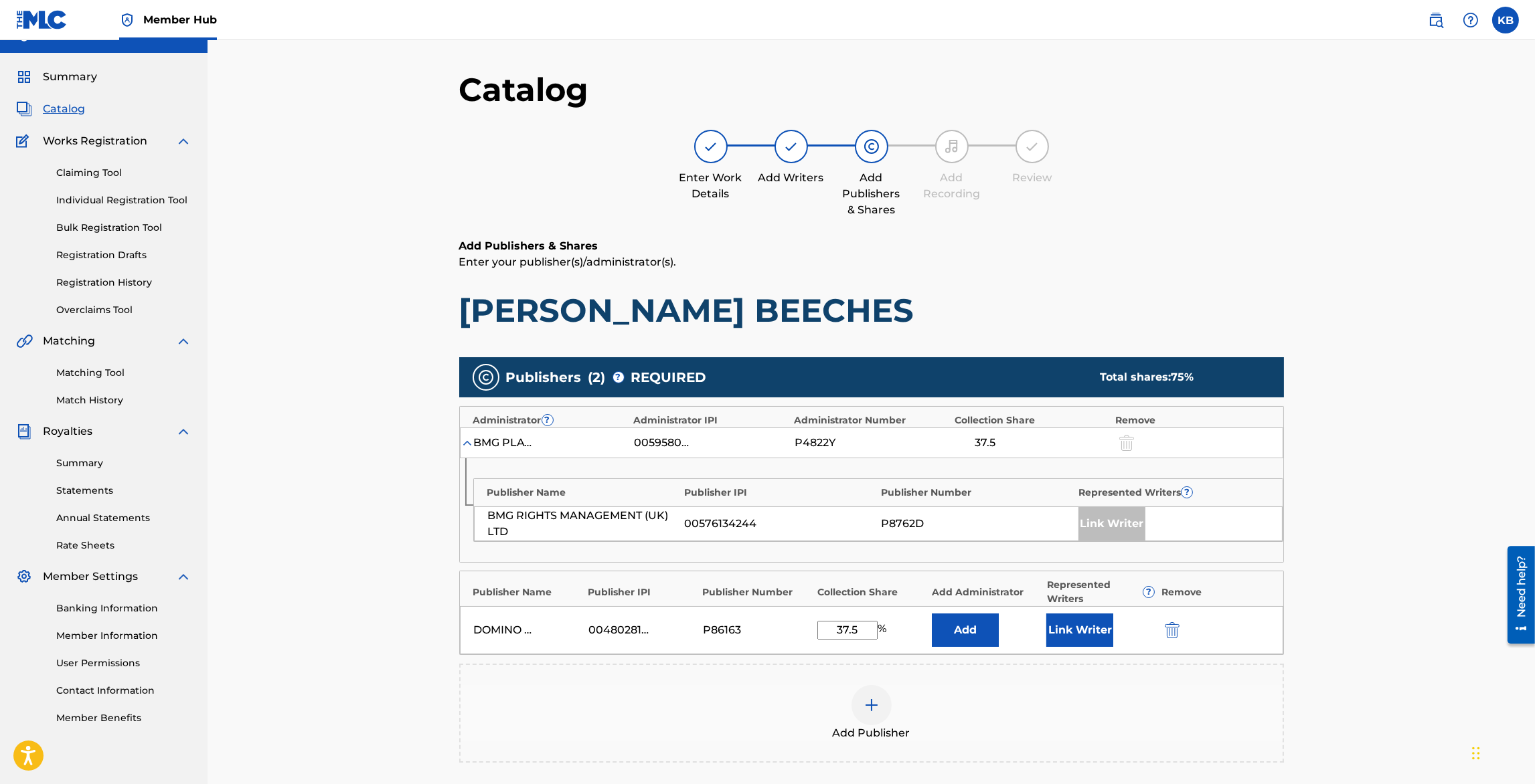
scroll to position [234, 0]
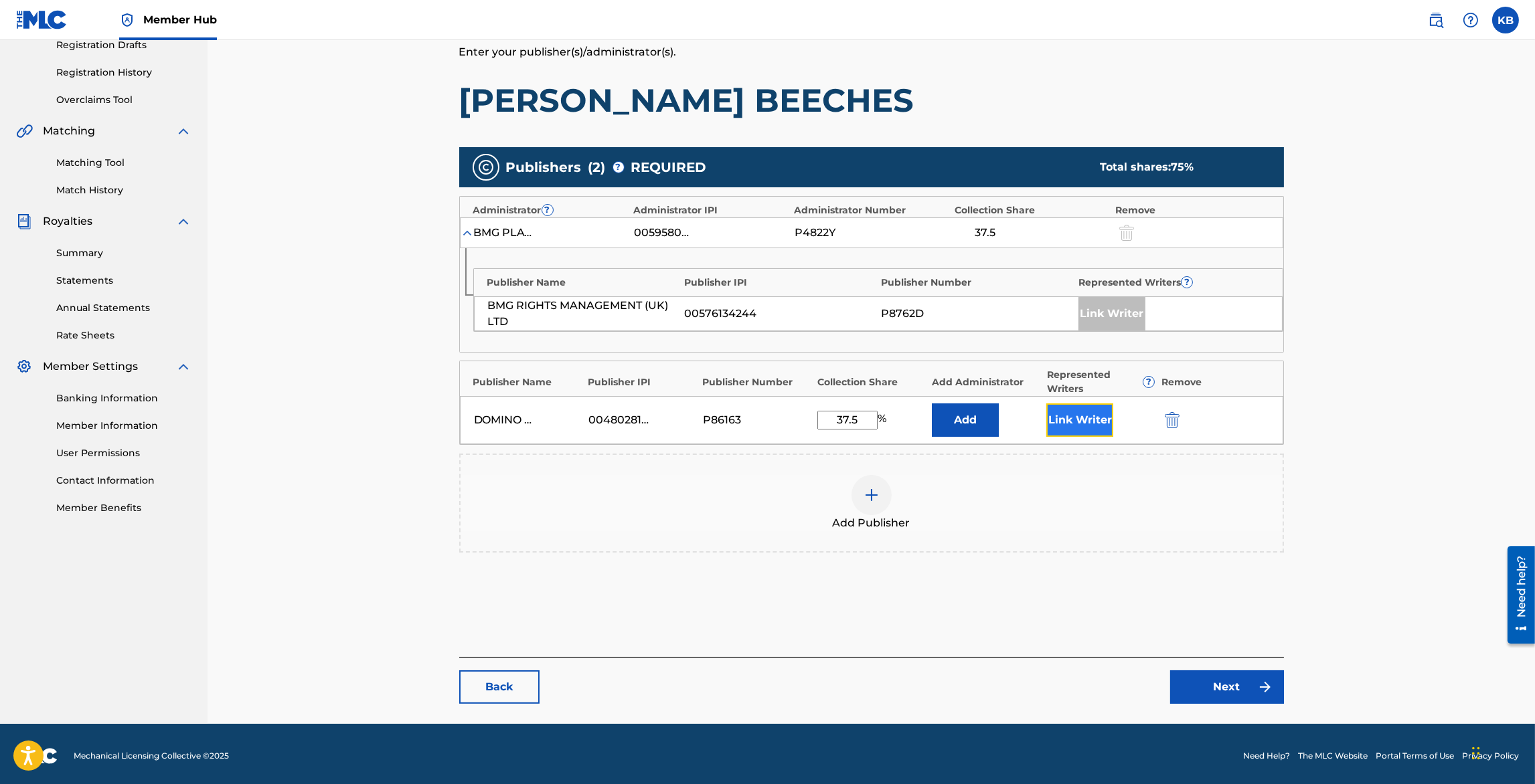
click at [1081, 416] on button "Link Writer" at bounding box center [1079, 420] width 67 height 34
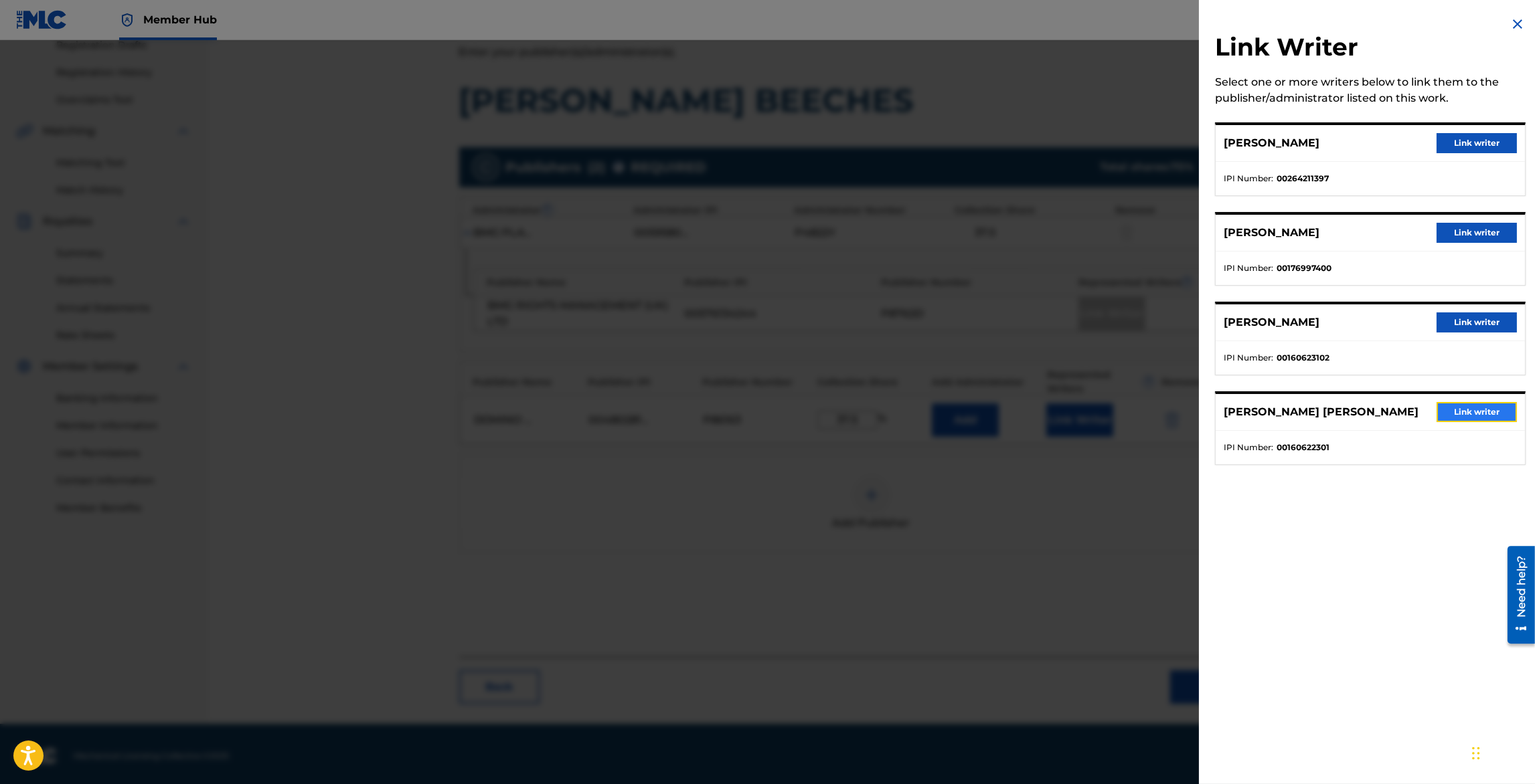
click at [1454, 410] on button "Link writer" at bounding box center [1476, 412] width 80 height 20
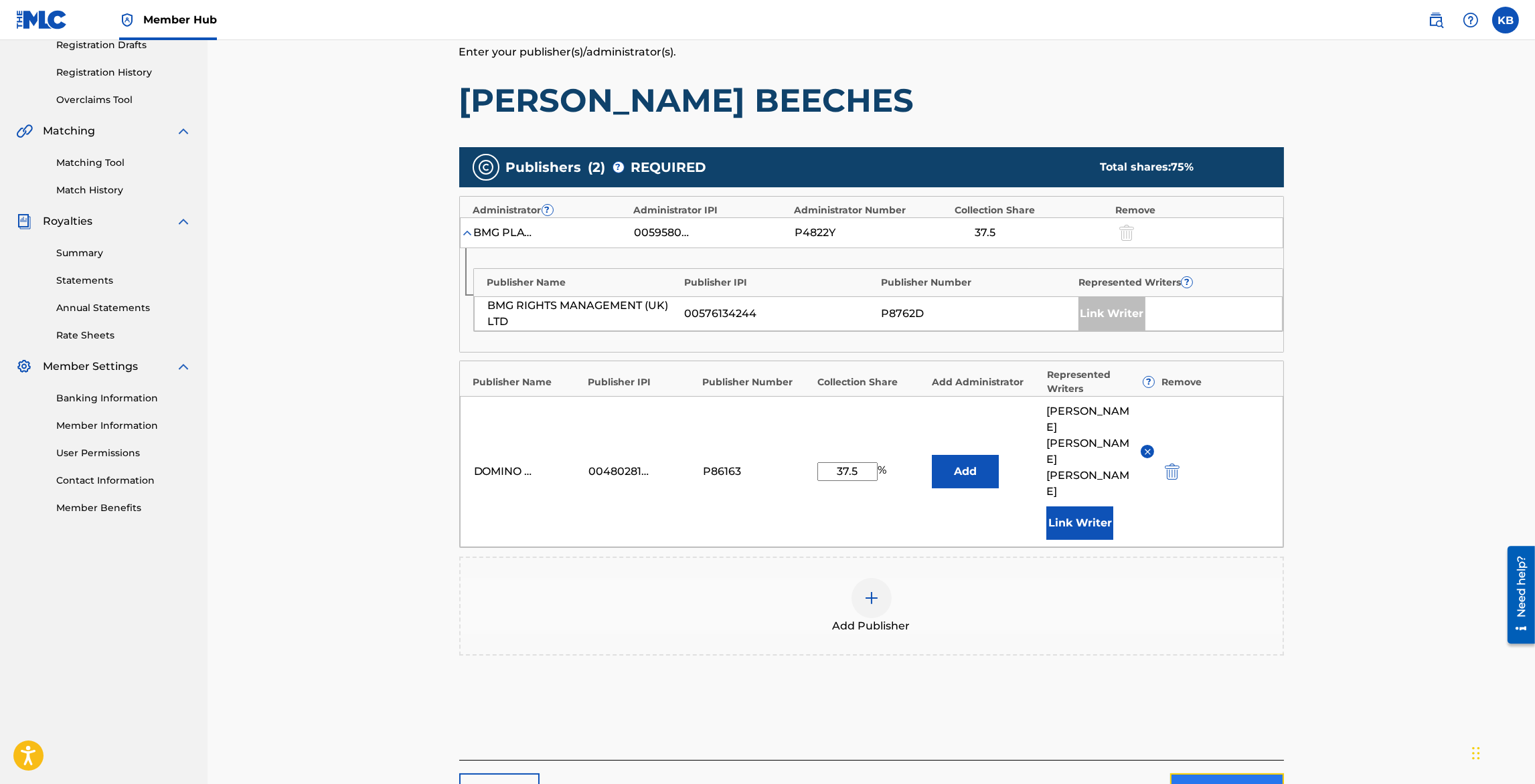
click at [1214, 773] on link "Next" at bounding box center [1227, 790] width 114 height 34
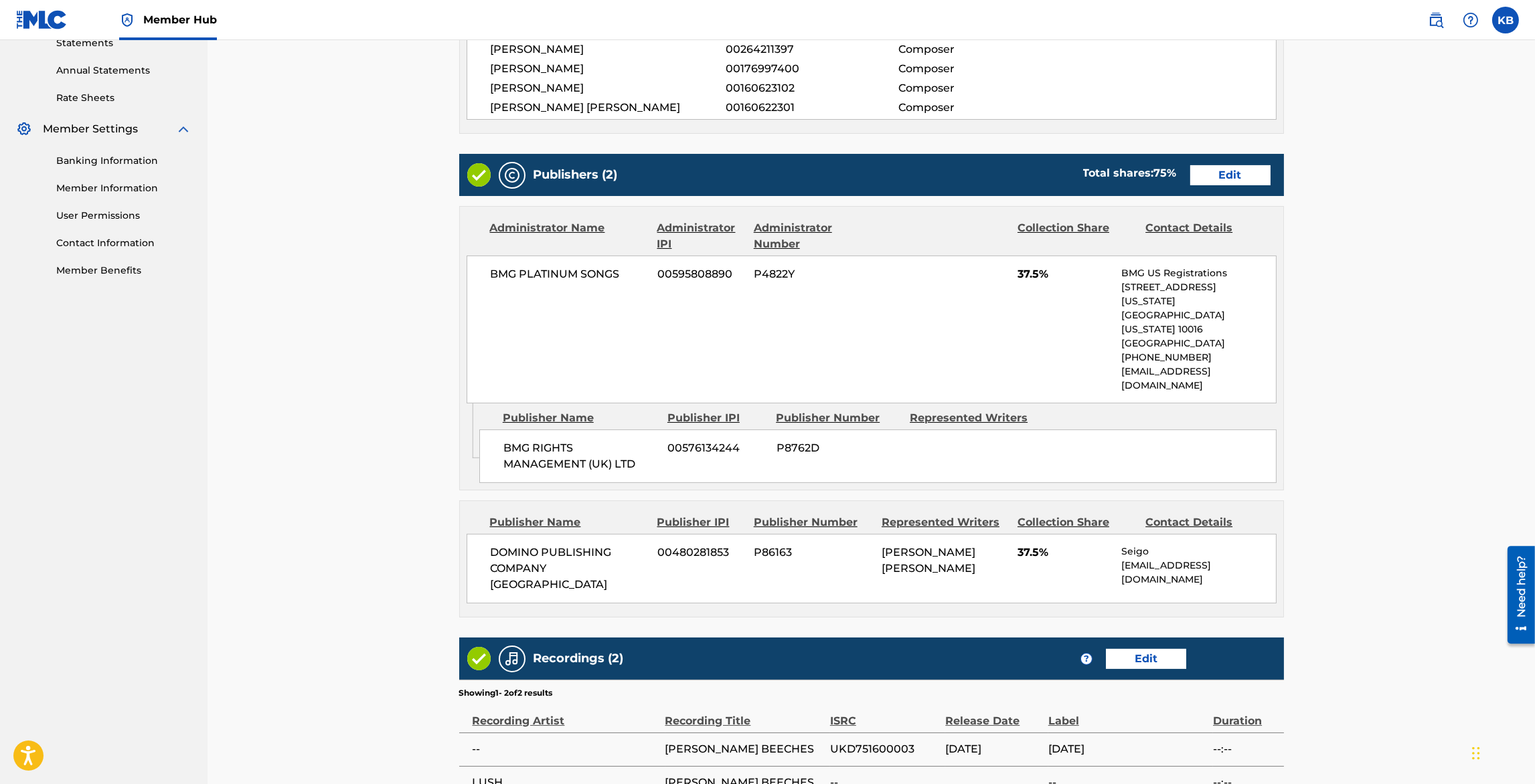
scroll to position [586, 0]
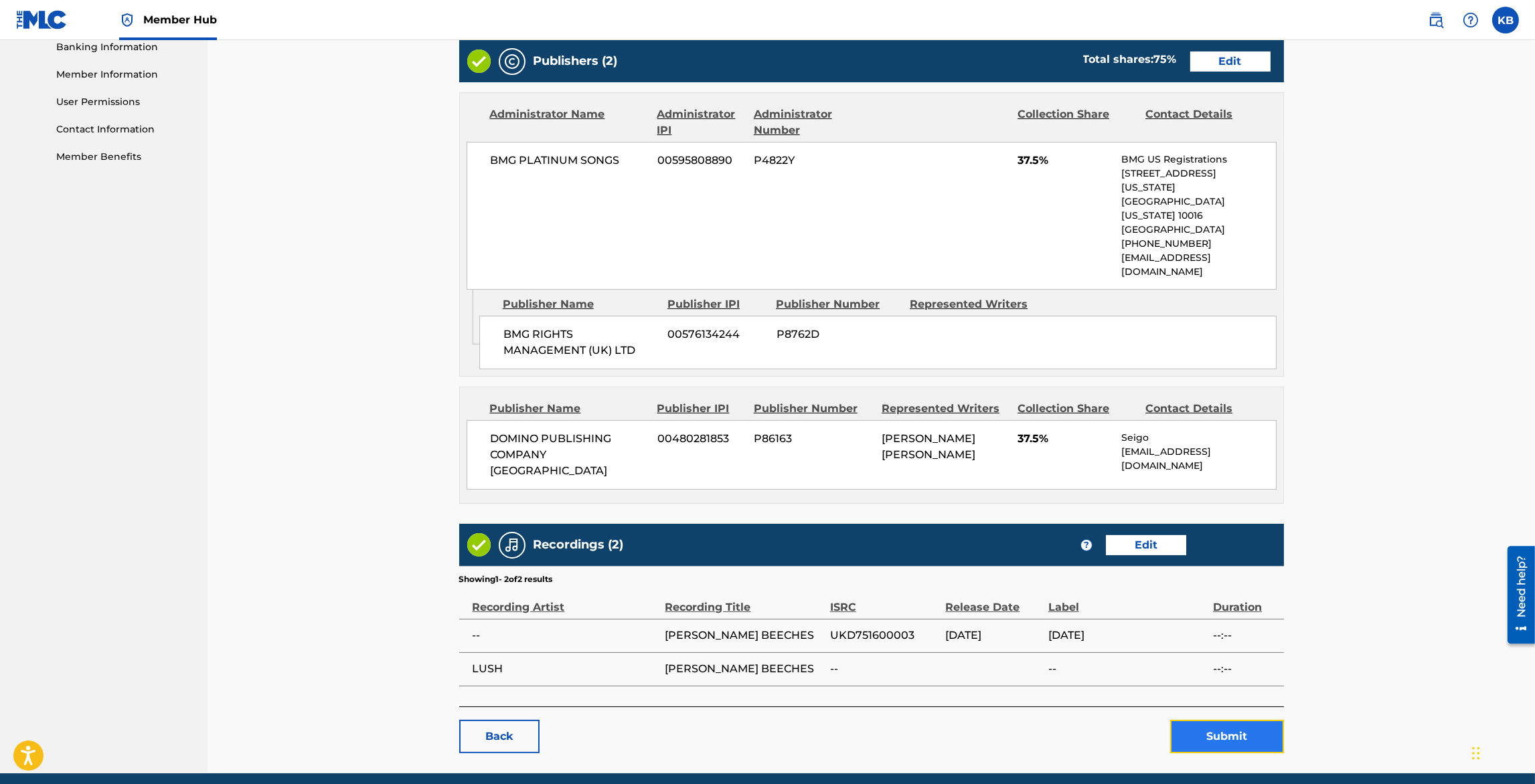
click at [1225, 720] on button "Submit" at bounding box center [1227, 737] width 114 height 34
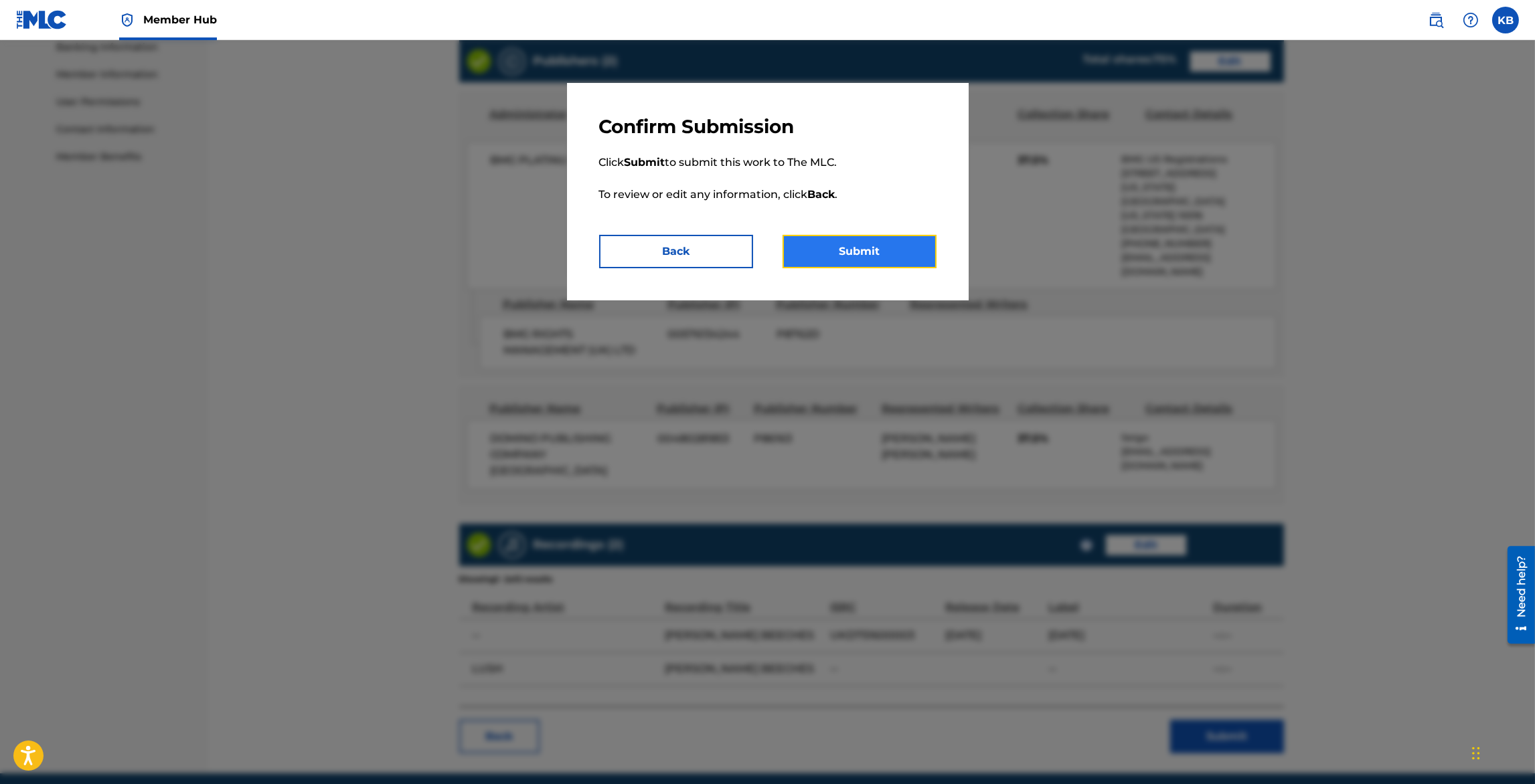
click at [852, 254] on button "Submit" at bounding box center [859, 251] width 154 height 34
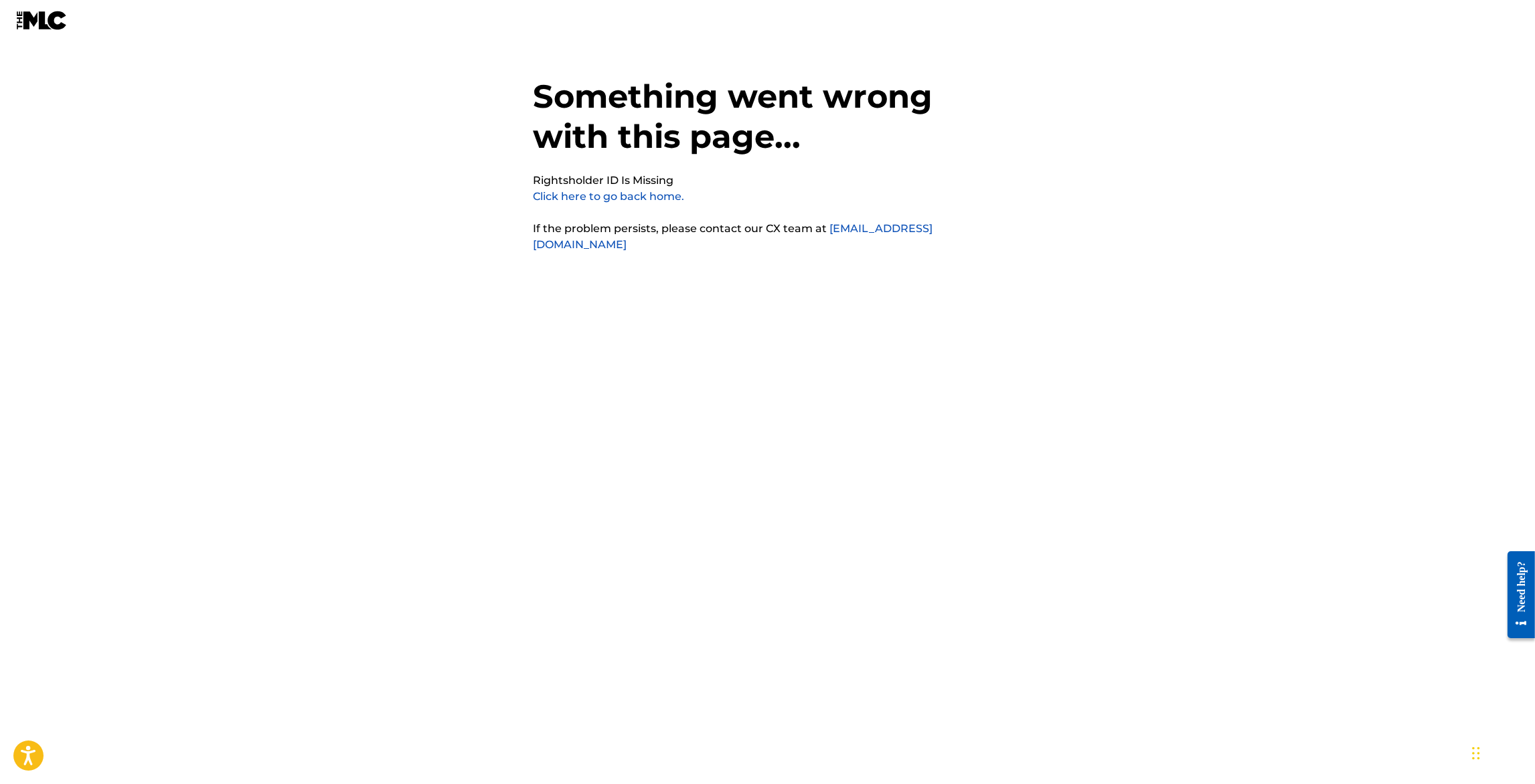
click at [649, 196] on link "Click here to go back home." at bounding box center [609, 196] width 151 height 13
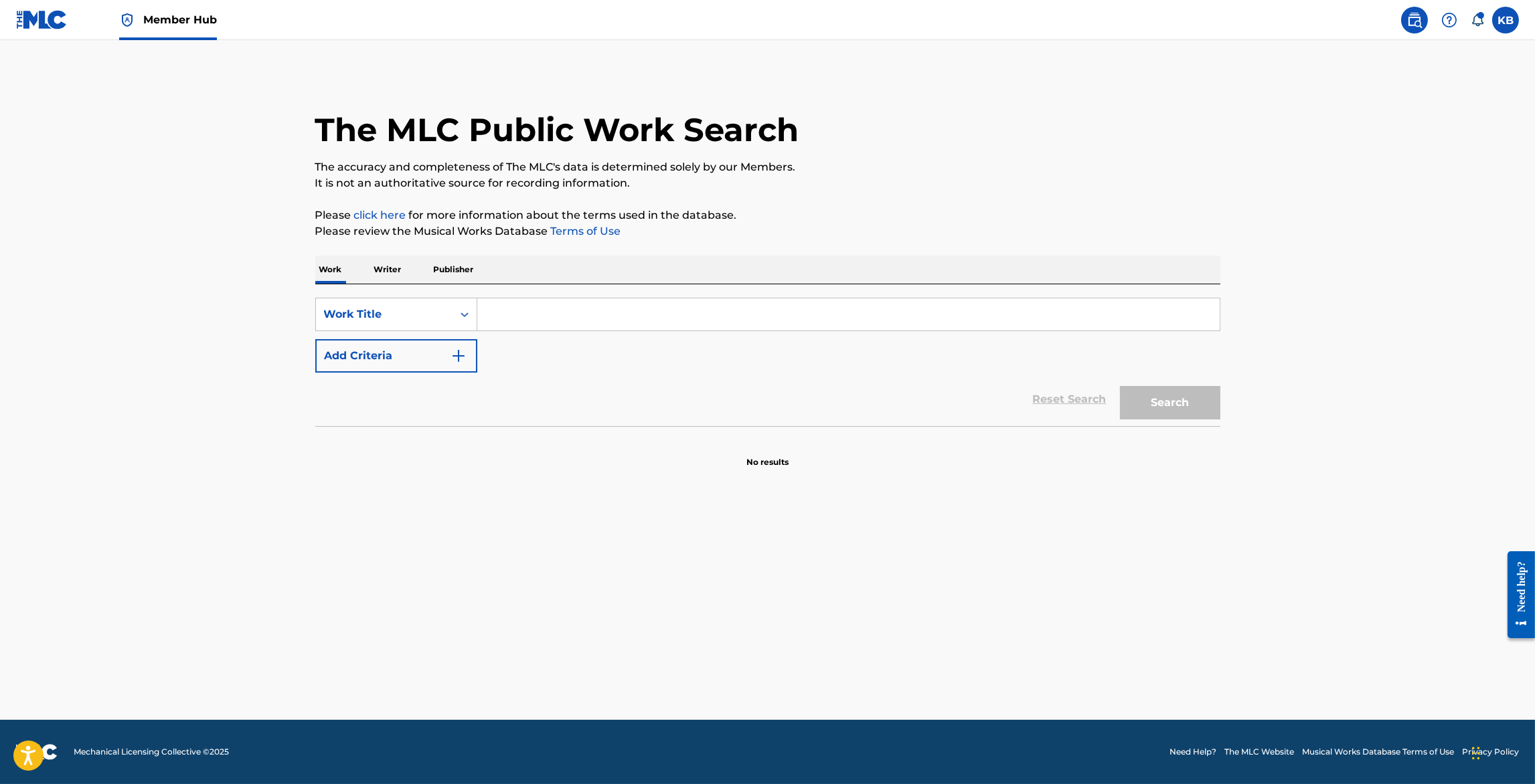
click at [577, 307] on input "Search Form" at bounding box center [848, 314] width 743 height 32
paste input "BREEZE"
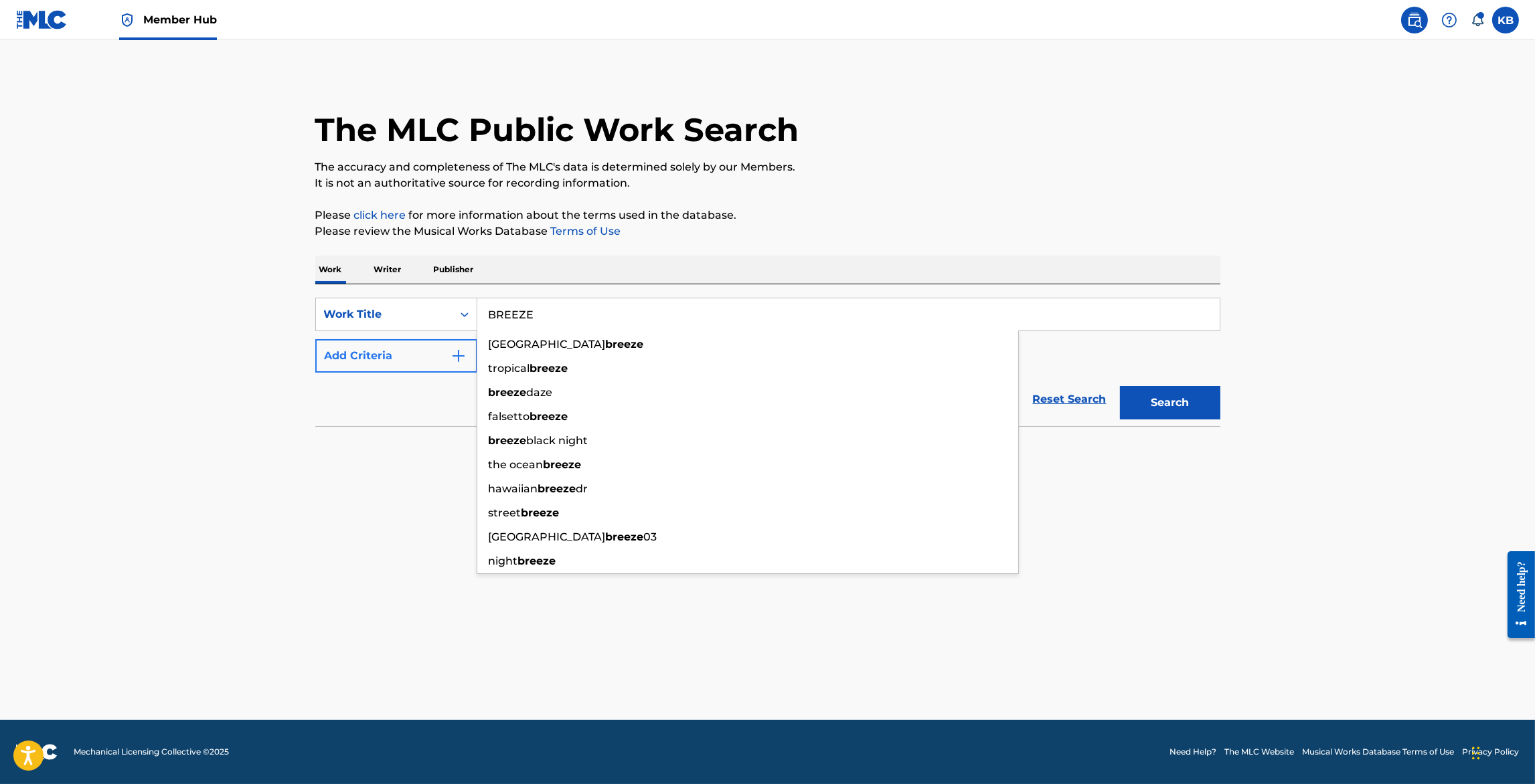
type input "BREEZE"
click at [394, 366] on button "Add Criteria" at bounding box center [396, 356] width 162 height 34
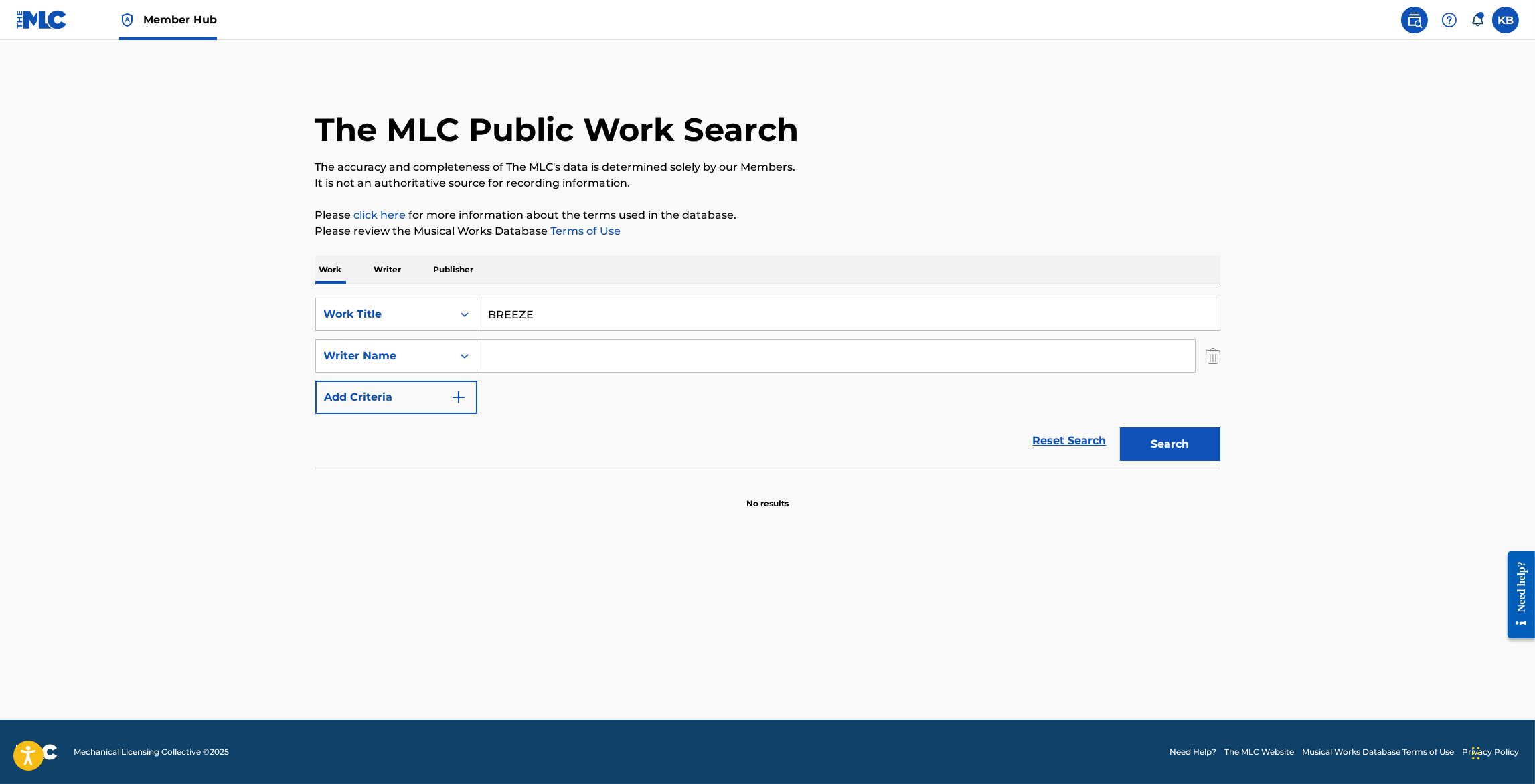
click at [553, 364] on input "Search Form" at bounding box center [836, 356] width 718 height 32
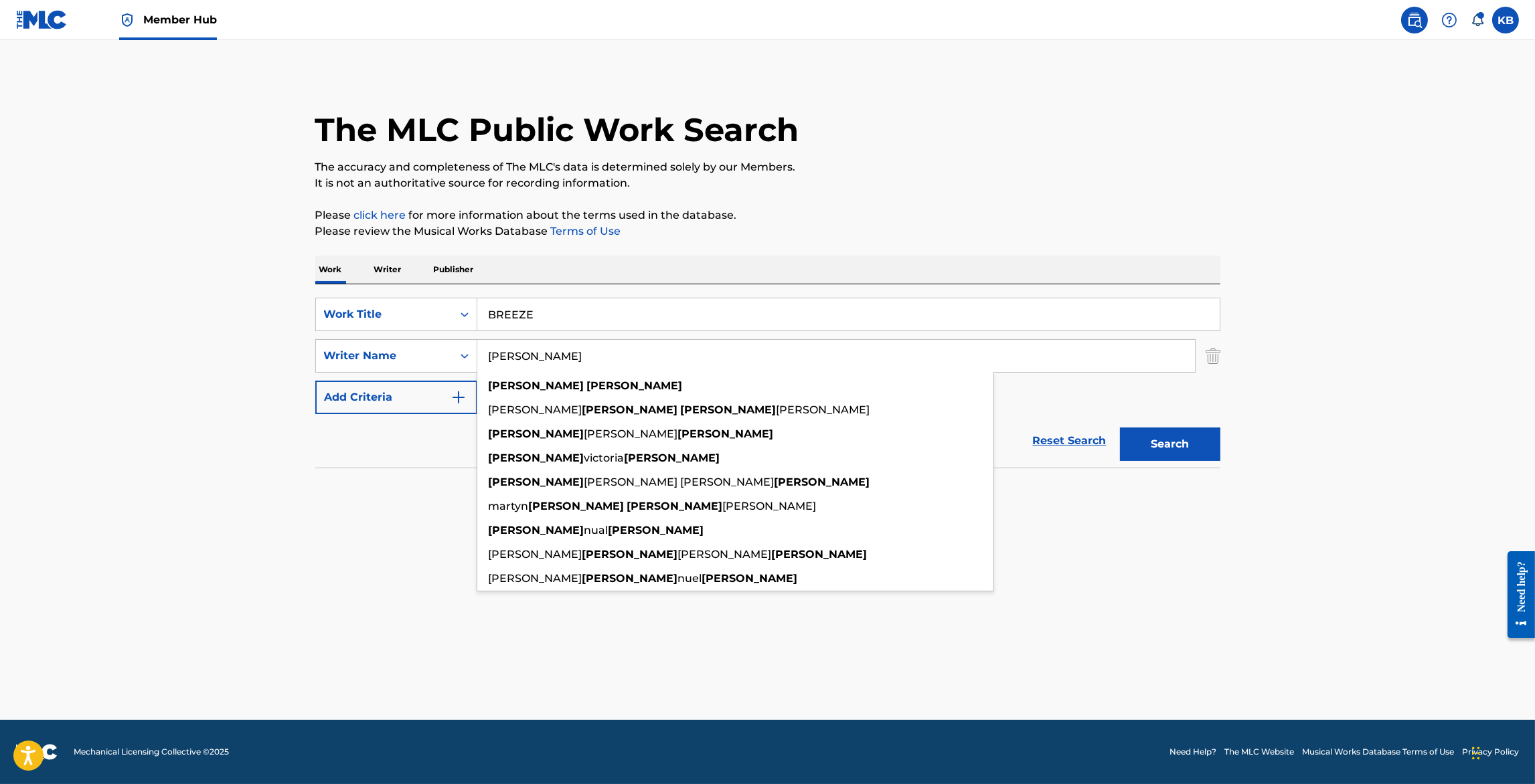
type input "emma anderson"
click at [1120, 427] on button "Search" at bounding box center [1170, 444] width 101 height 34
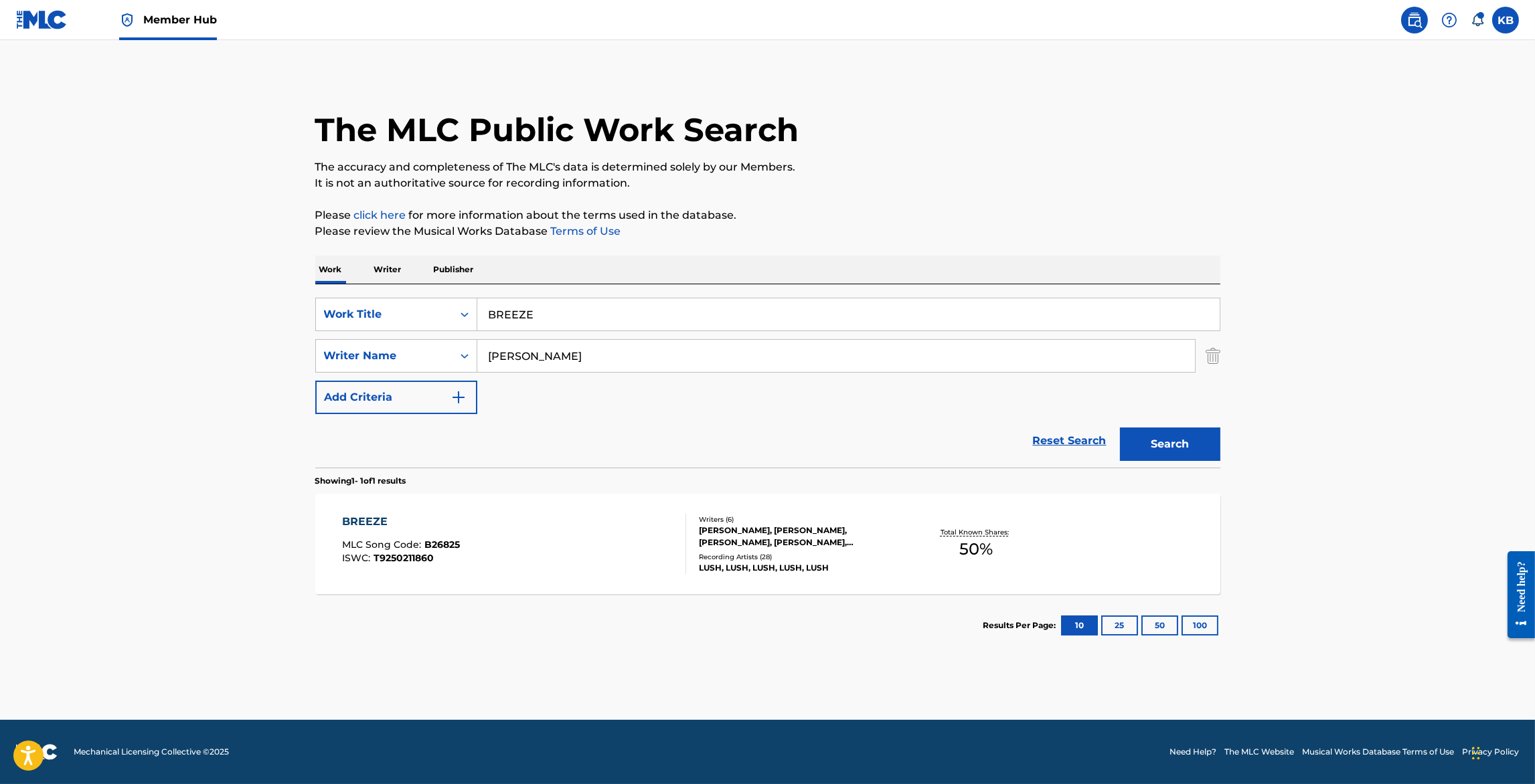
click at [543, 562] on div "BREEZE MLC Song Code : B26825 ISWC : T9250211860" at bounding box center [515, 544] width 344 height 60
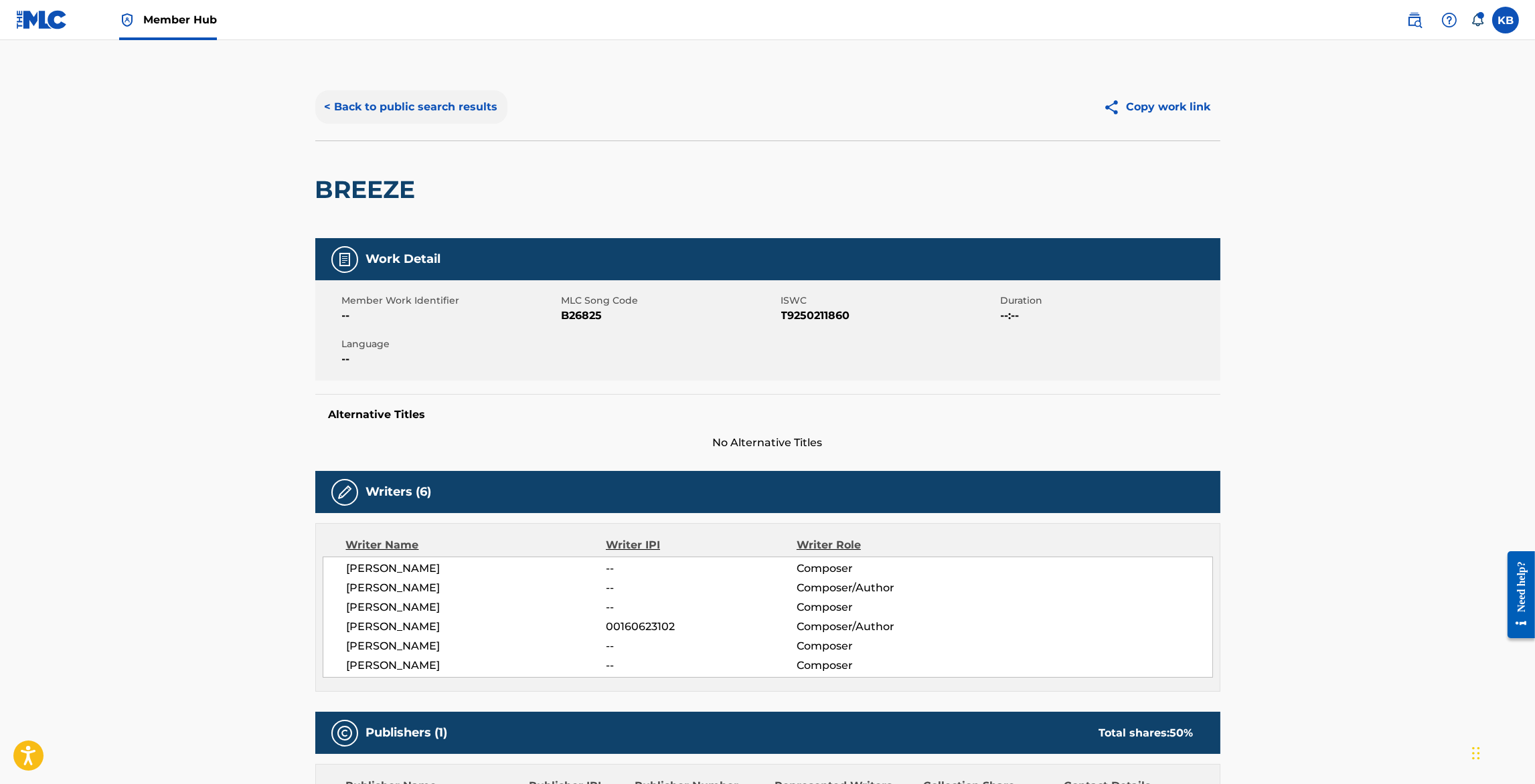
click at [407, 115] on button "< Back to public search results" at bounding box center [411, 106] width 192 height 34
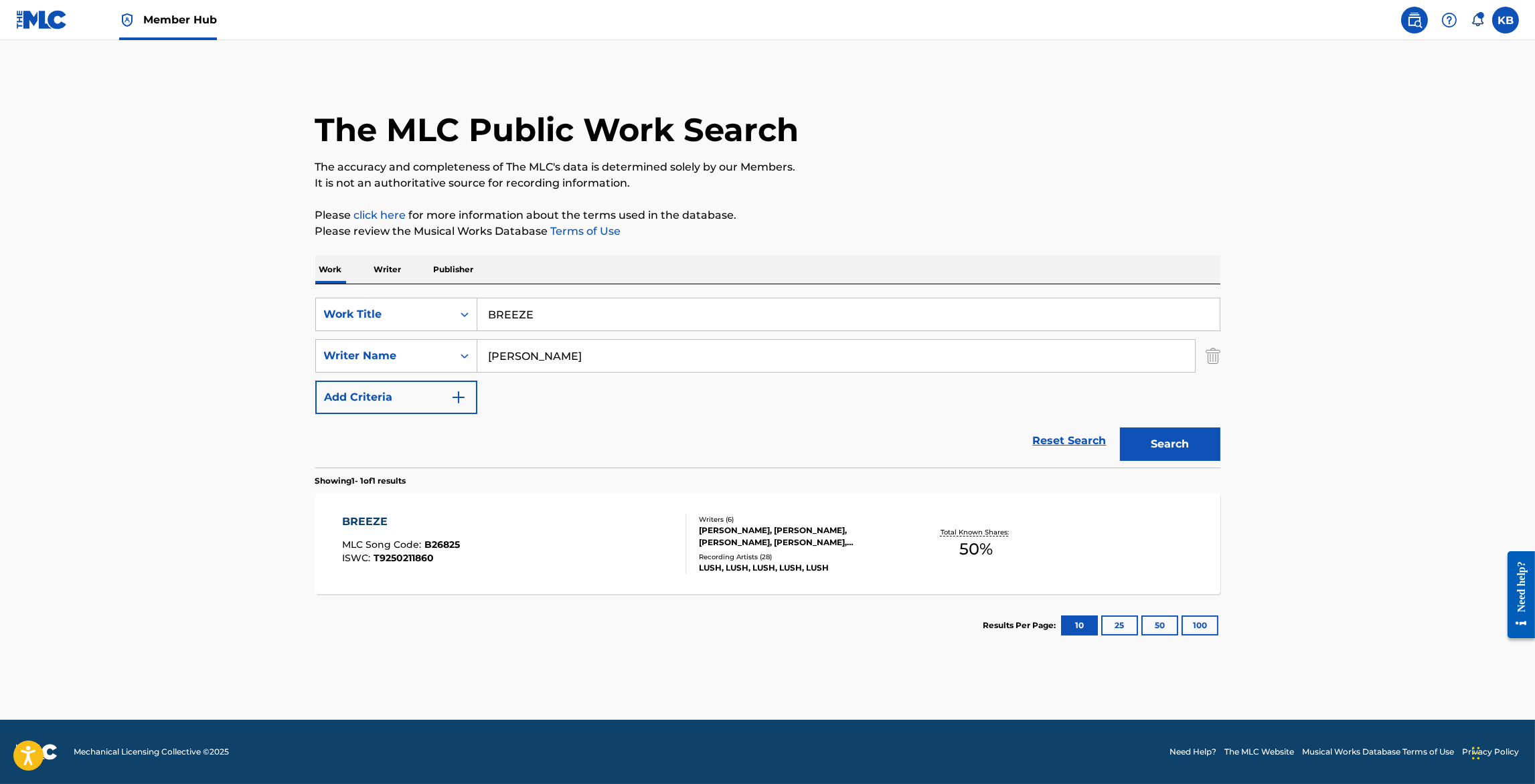
click at [184, 23] on span "Member Hub" at bounding box center [180, 19] width 74 height 15
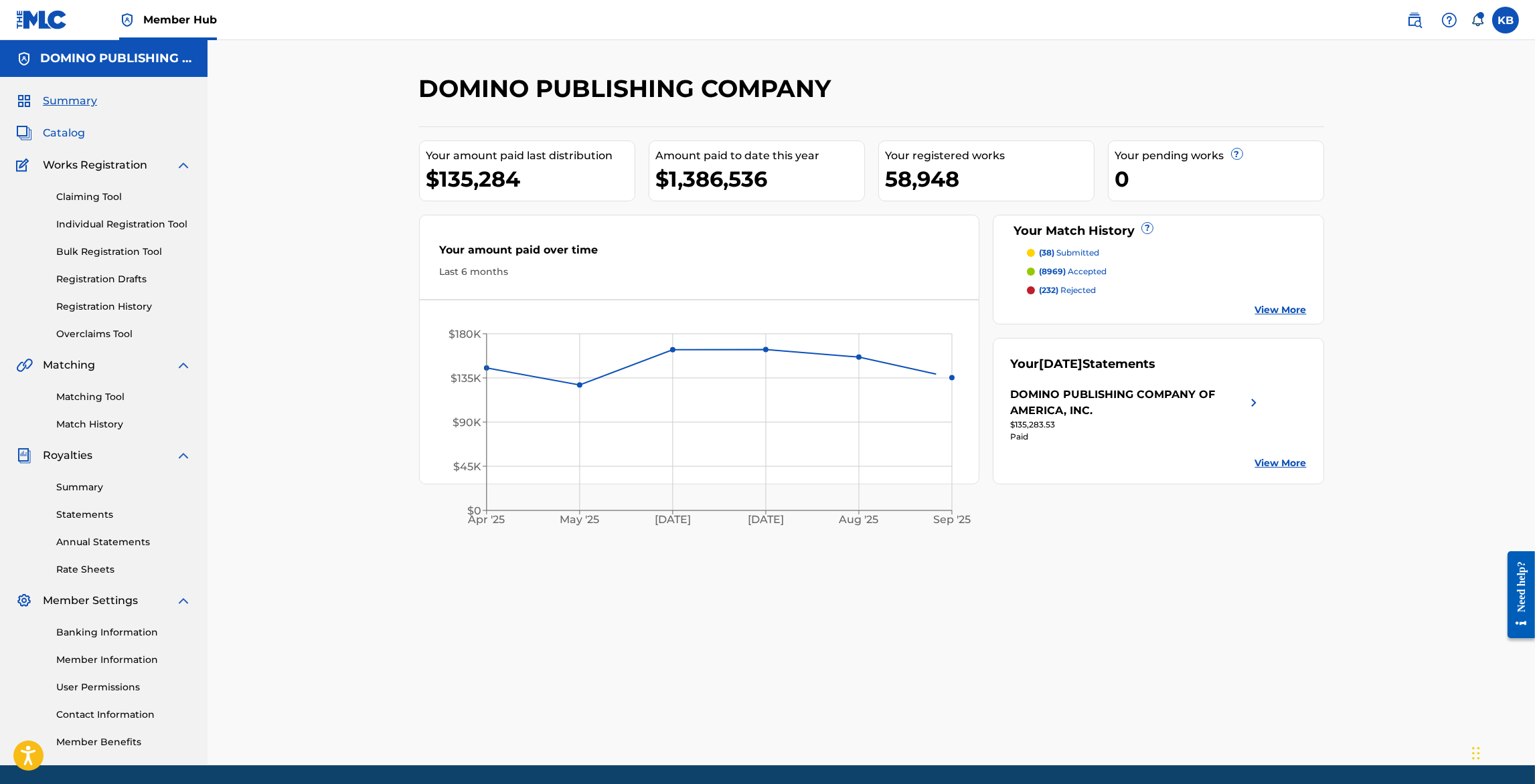
click at [67, 130] on span "Catalog" at bounding box center [64, 132] width 43 height 16
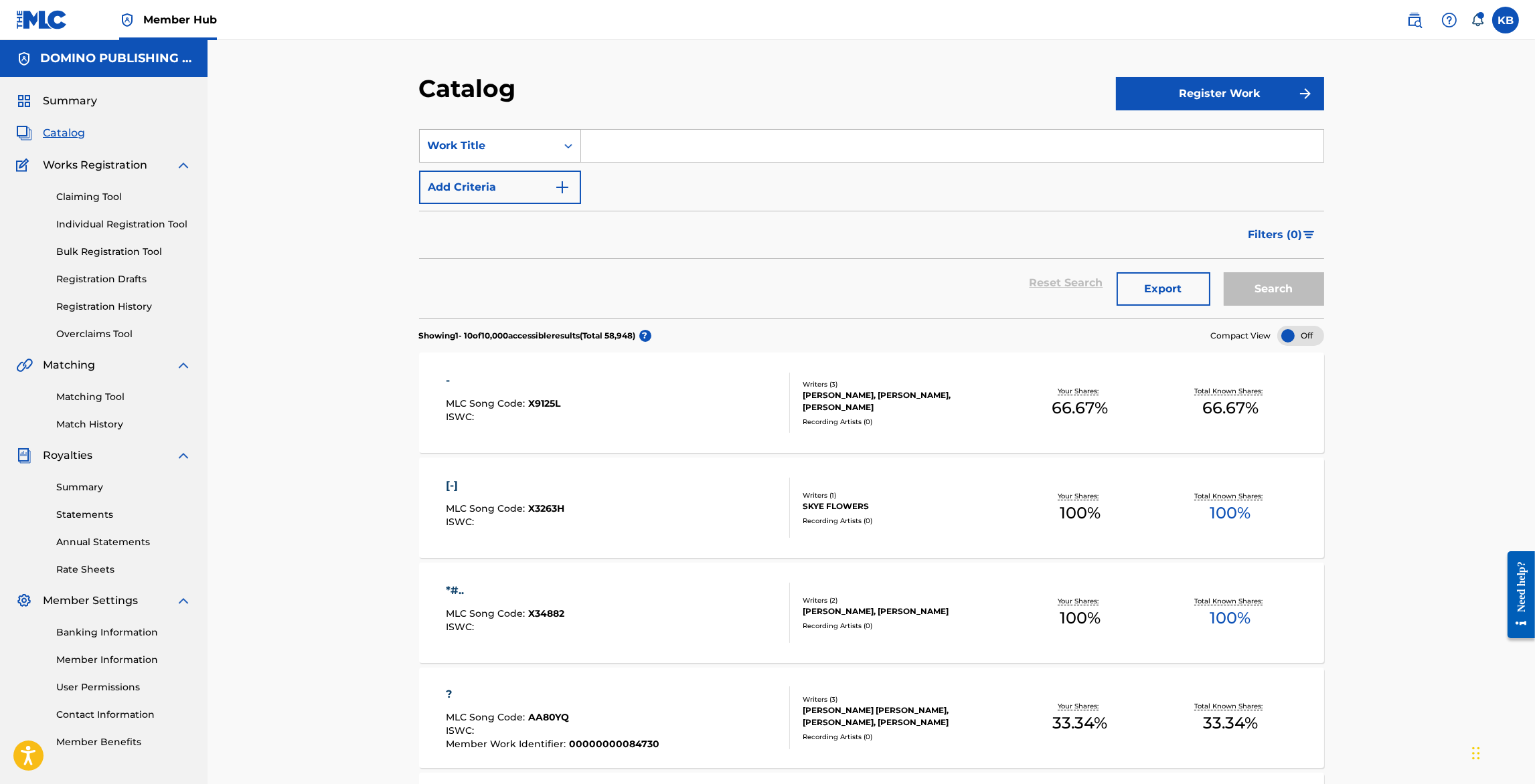
click at [522, 146] on div "Work Title" at bounding box center [487, 146] width 121 height 16
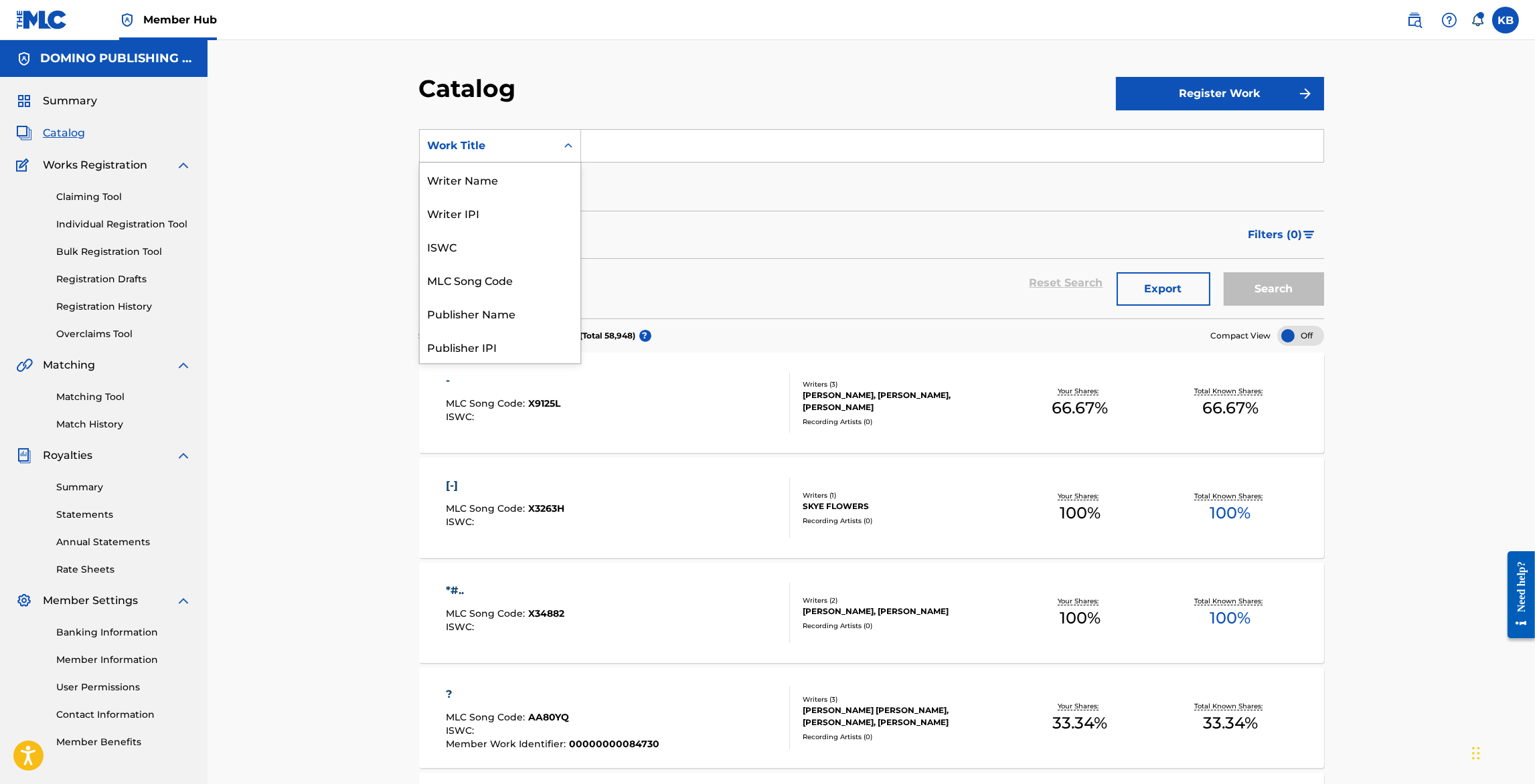
scroll to position [201, 0]
click at [460, 269] on div "Artist" at bounding box center [500, 279] width 161 height 34
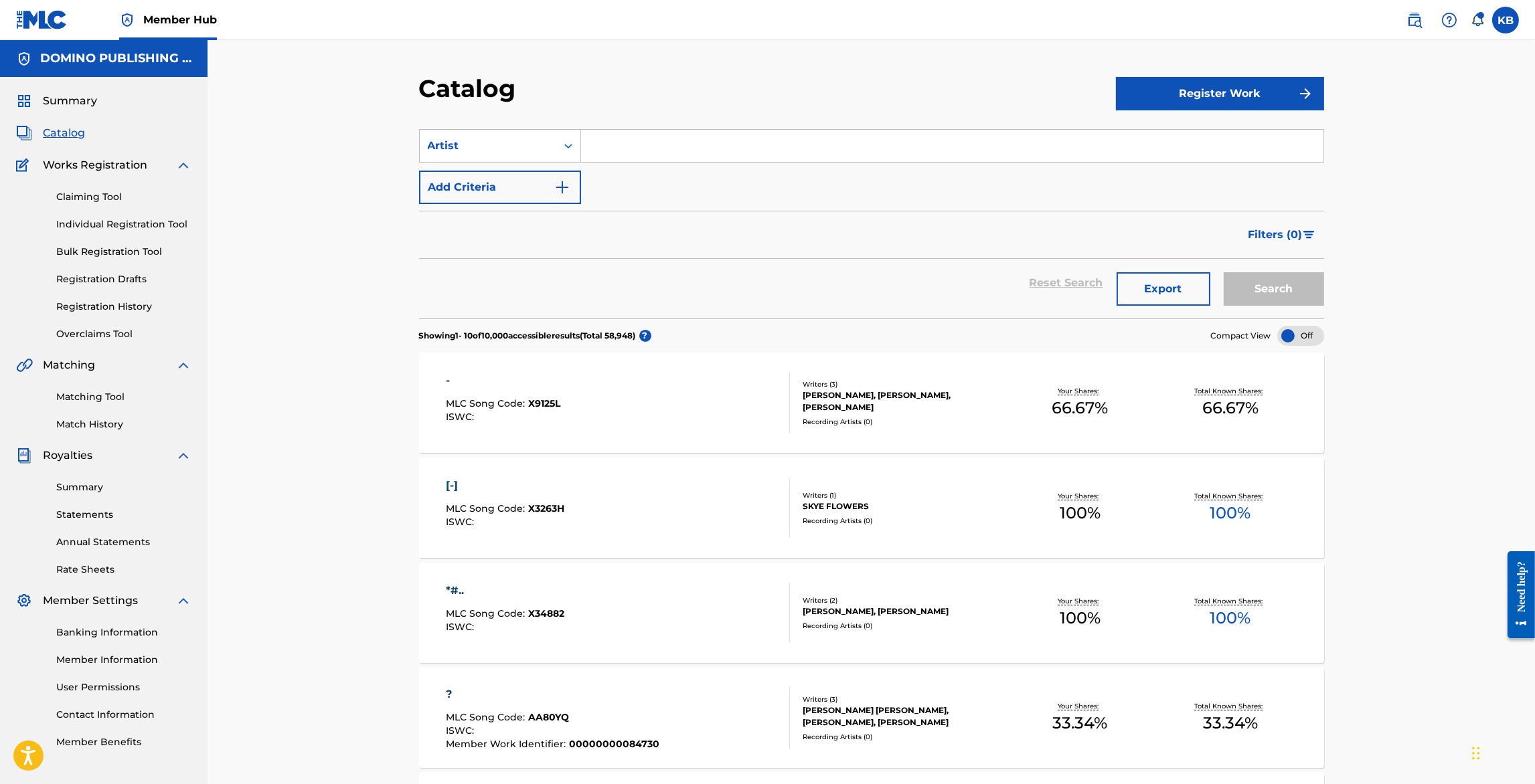
click at [638, 161] on div "Search Form" at bounding box center [953, 146] width 743 height 34
click at [642, 150] on input "Search Form" at bounding box center [953, 145] width 743 height 32
type input "lush"
click at [1224, 273] on button "Search" at bounding box center [1274, 289] width 101 height 34
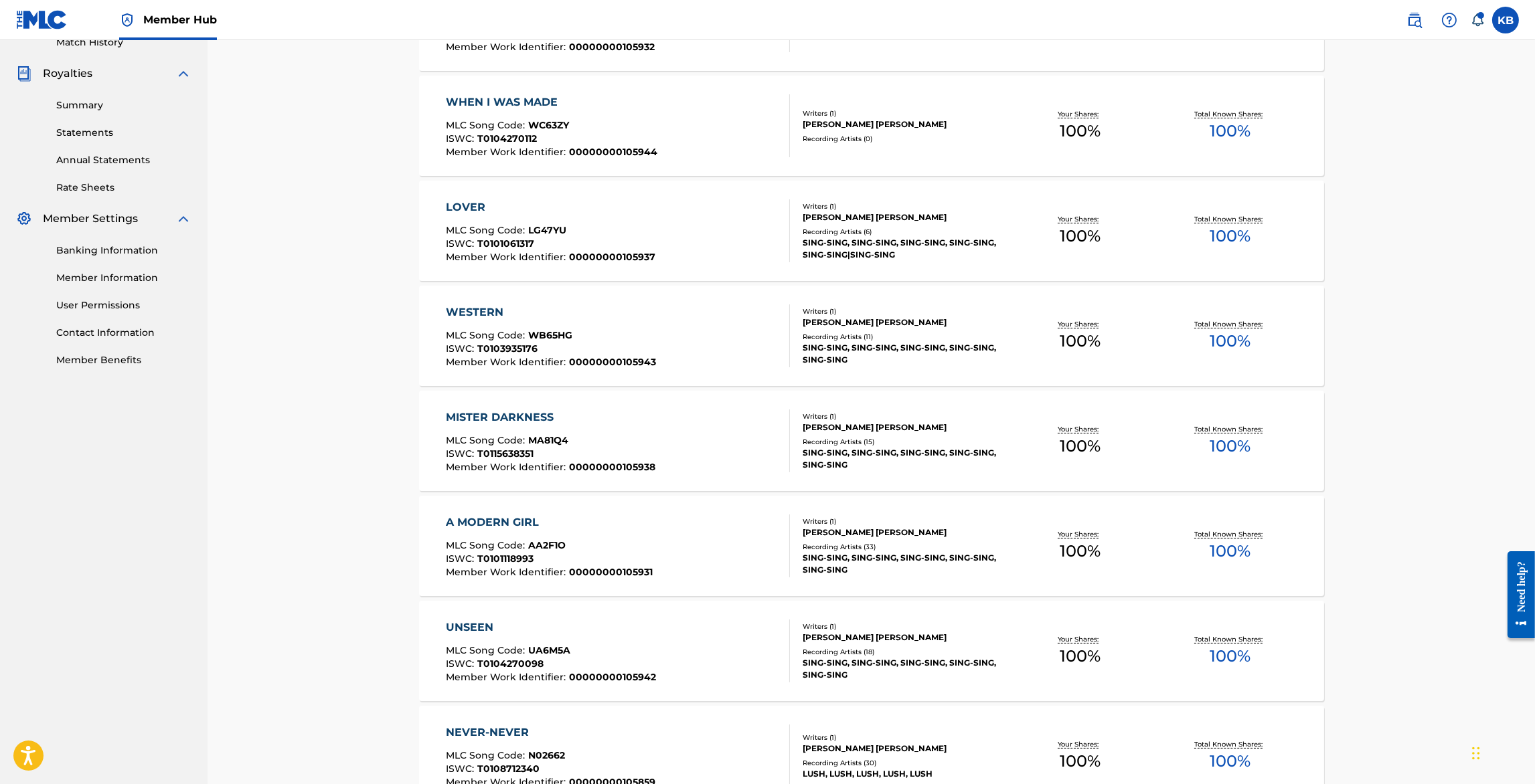
scroll to position [0, 0]
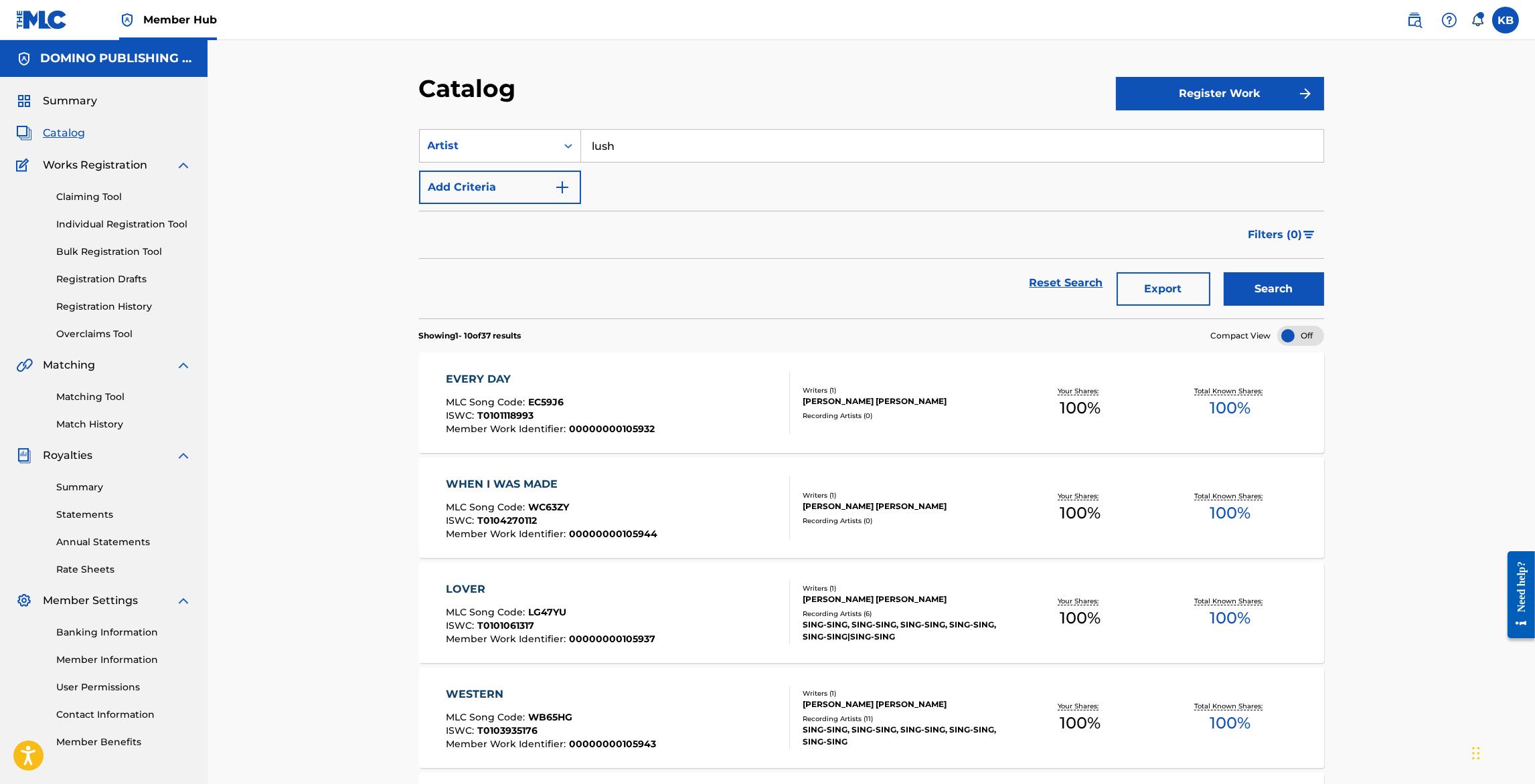
drag, startPoint x: 643, startPoint y: 145, endPoint x: 648, endPoint y: 129, distance: 16.8
click at [648, 129] on section "SearchWithCriteria8a3f1d41-d9f8-41e5-9591-40385c5d7b97 Artist lush Add Criteria…" at bounding box center [871, 216] width 905 height 205
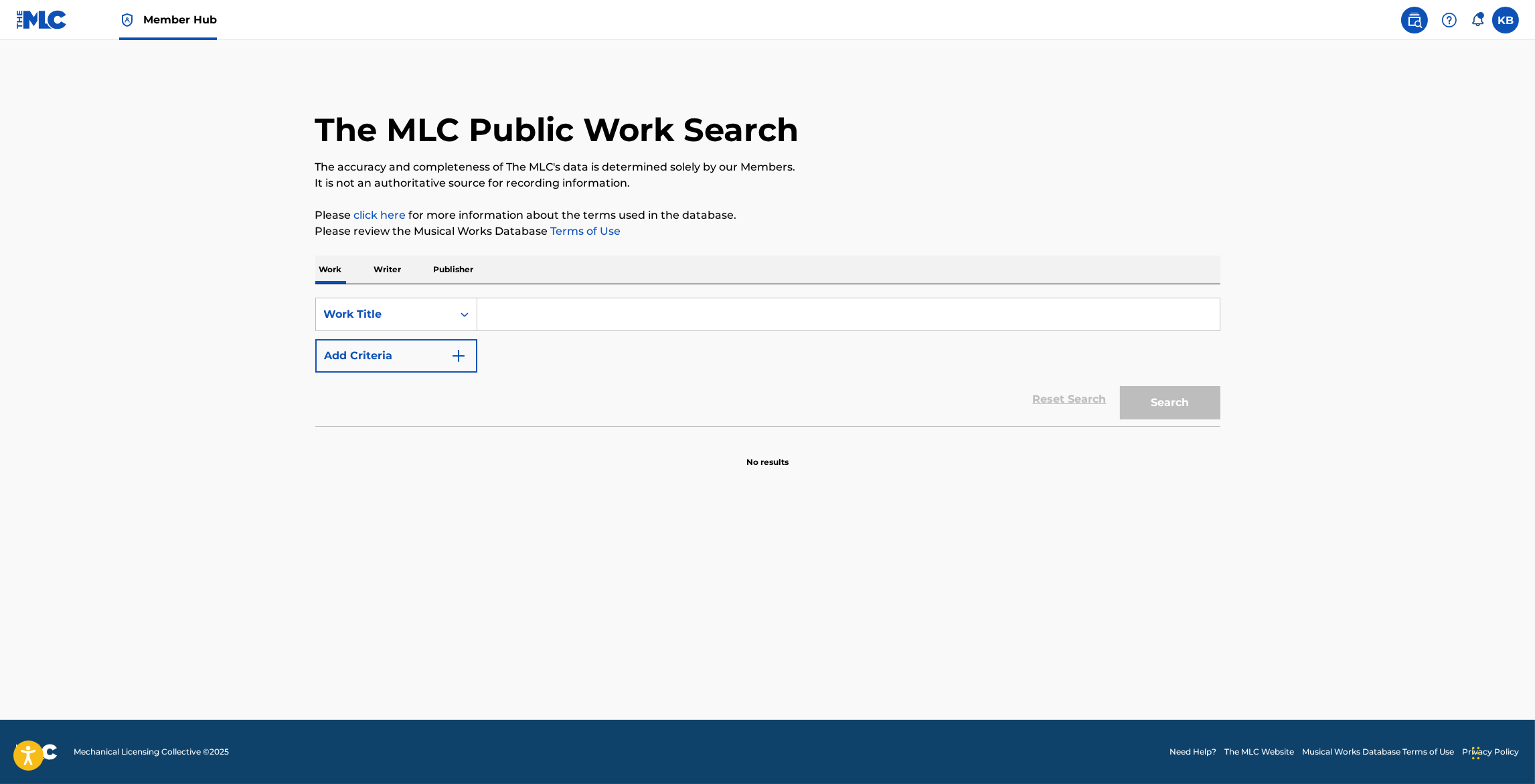
click at [558, 315] on input "Search Form" at bounding box center [848, 314] width 743 height 32
paste input "MOON RIVER"
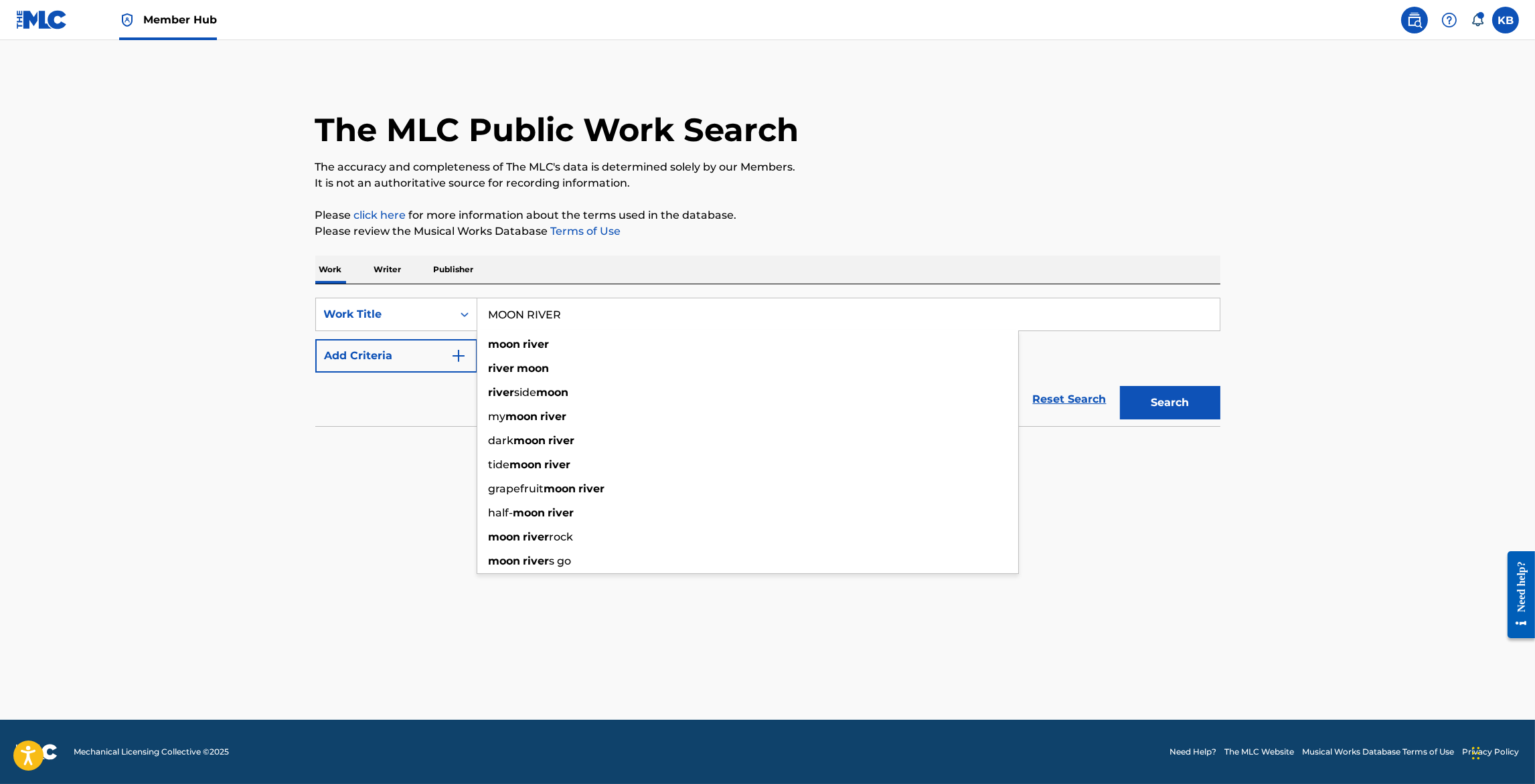
type input "MOON RIVER"
click at [427, 347] on button "Add Criteria" at bounding box center [396, 356] width 162 height 34
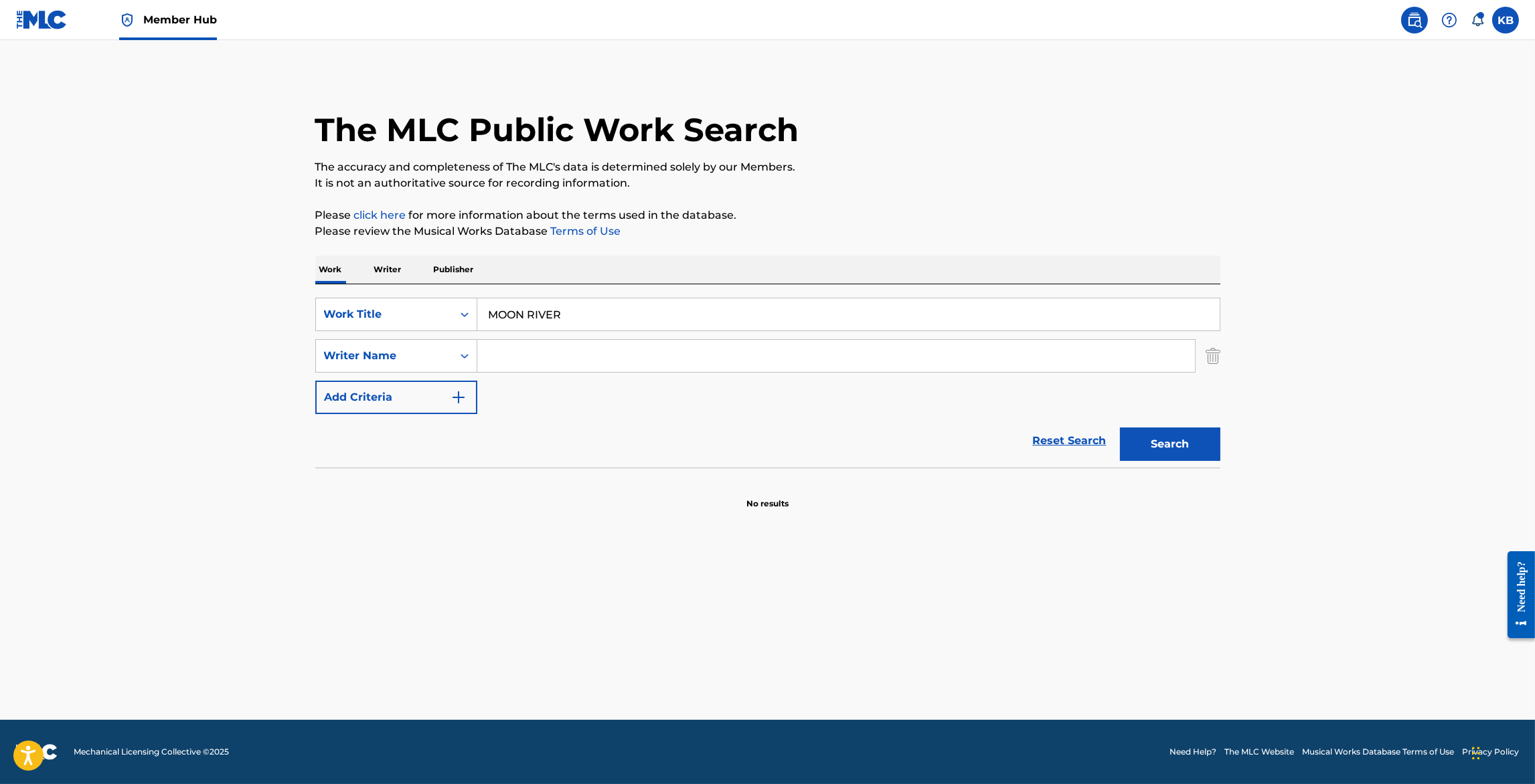
click at [553, 347] on input "Search Form" at bounding box center [836, 356] width 718 height 32
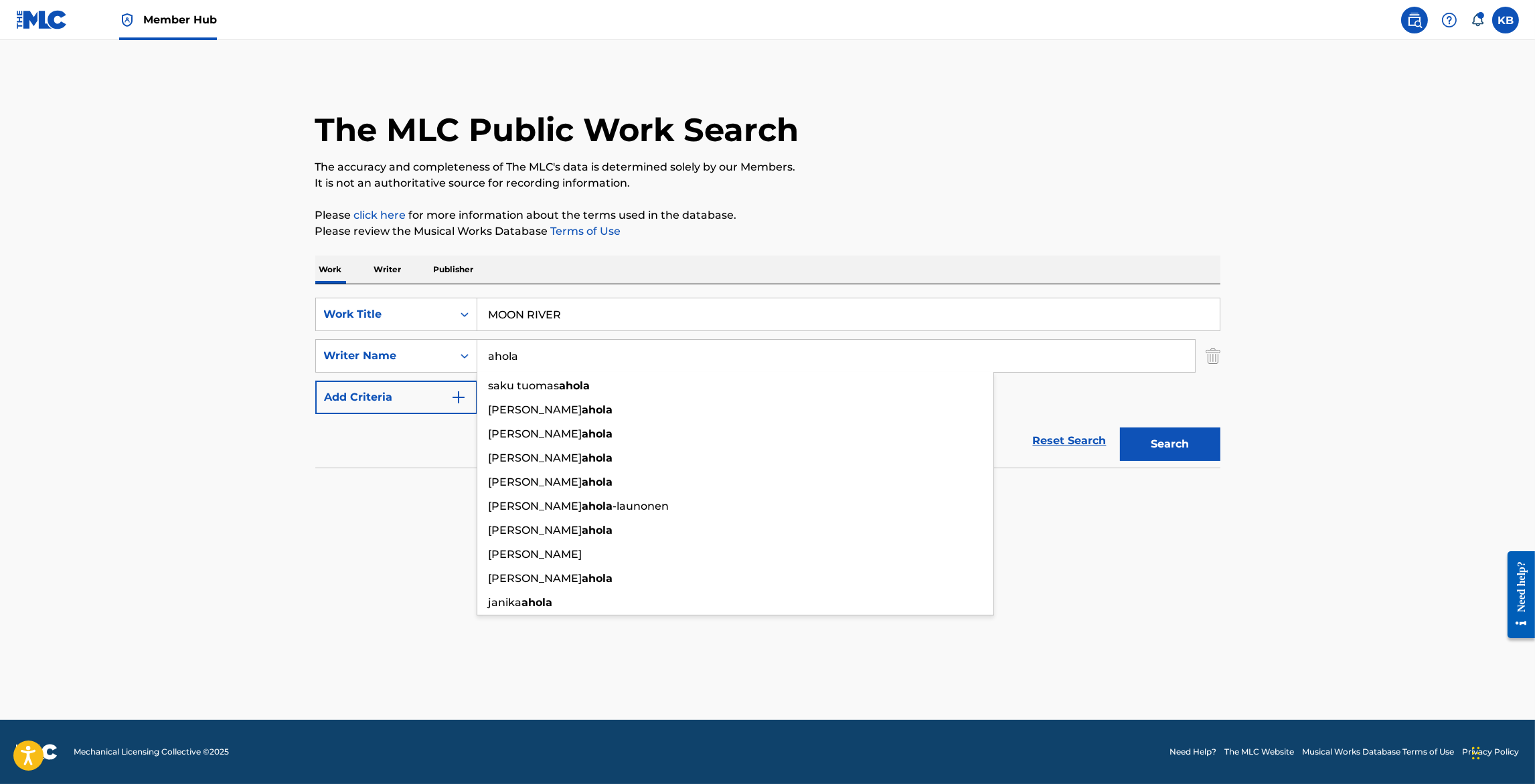
type input "ahola"
click at [1120, 427] on button "Search" at bounding box center [1170, 444] width 101 height 34
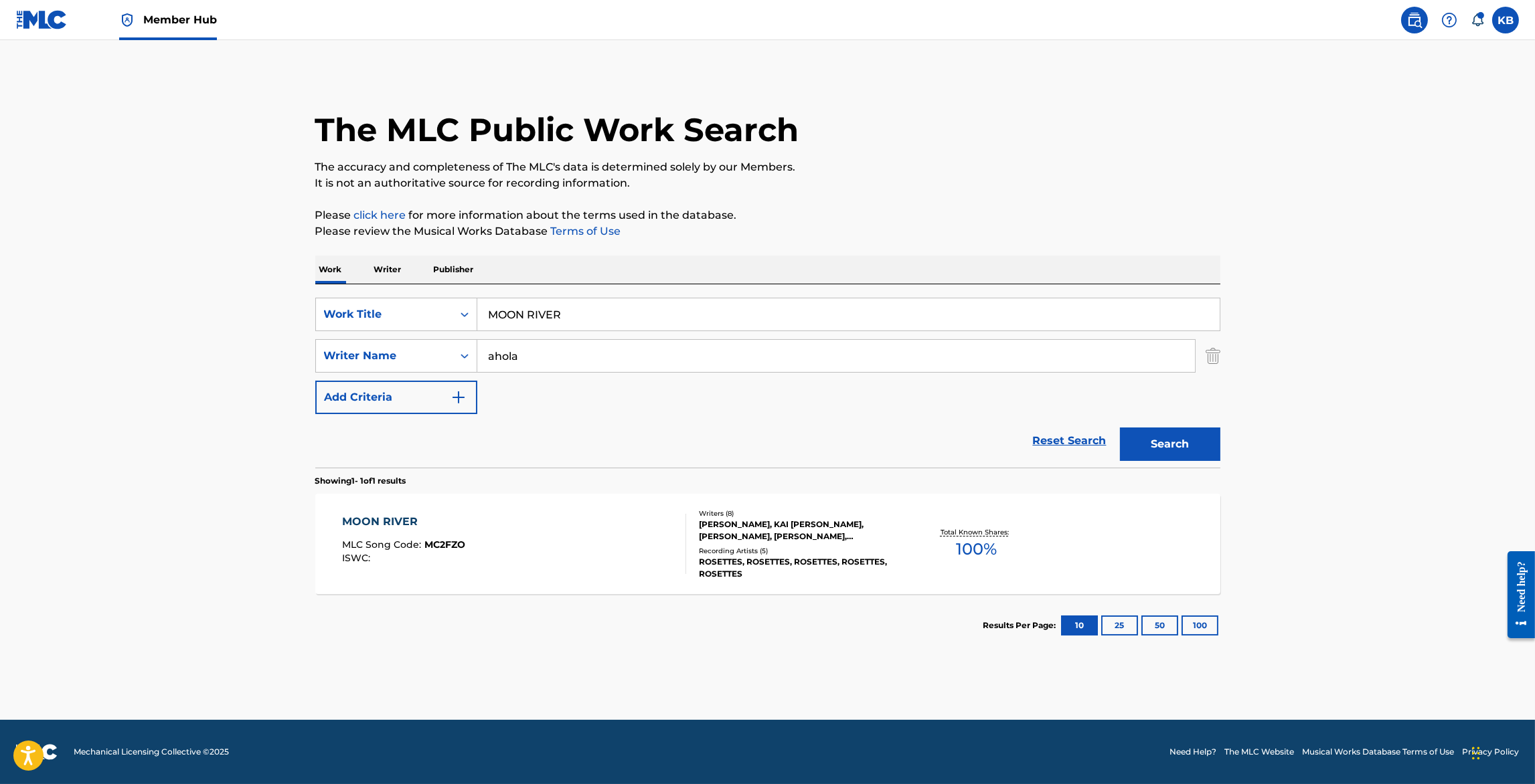
click at [547, 550] on div "MOON RIVER MLC Song Code : MC2FZO ISWC :" at bounding box center [515, 544] width 344 height 60
